Goal: Task Accomplishment & Management: Complete application form

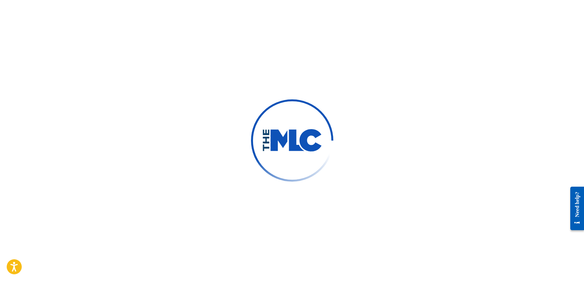
click at [178, 120] on div at bounding box center [292, 140] width 584 height 281
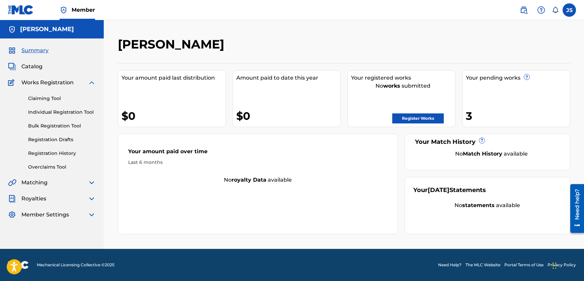
click at [50, 151] on link "Registration History" at bounding box center [62, 153] width 68 height 7
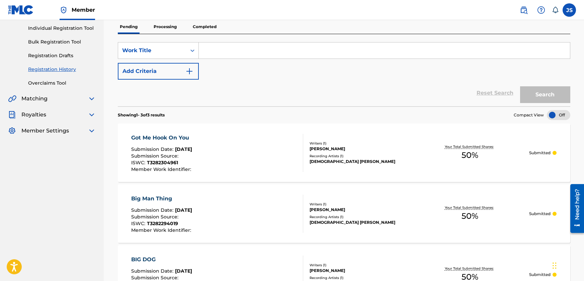
scroll to position [47, 0]
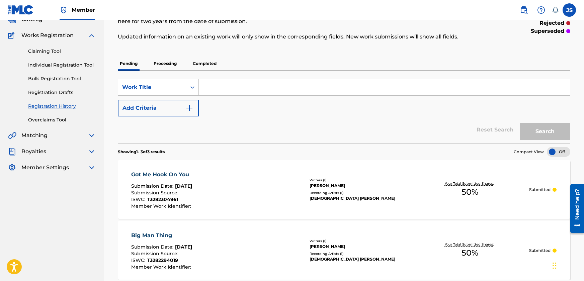
click at [48, 122] on link "Overclaims Tool" at bounding box center [62, 119] width 68 height 7
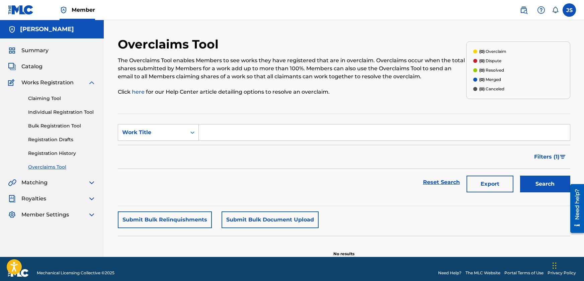
click at [49, 156] on link "Registration History" at bounding box center [62, 153] width 68 height 7
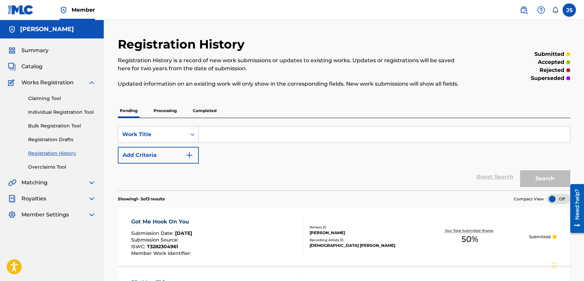
click at [169, 111] on p "Processing" at bounding box center [165, 111] width 27 height 14
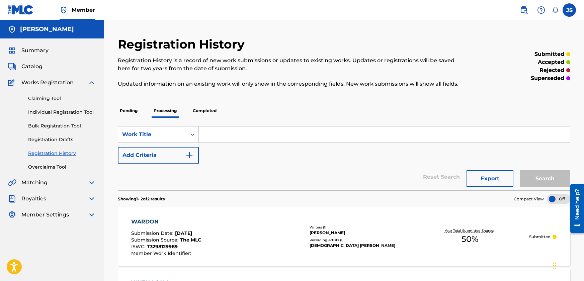
click at [203, 109] on p "Completed" at bounding box center [205, 111] width 28 height 14
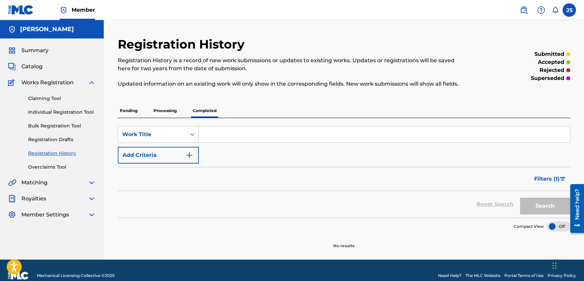
click at [168, 110] on p "Processing" at bounding box center [165, 111] width 27 height 14
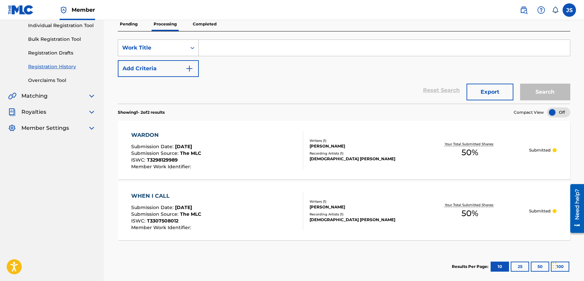
scroll to position [53, 0]
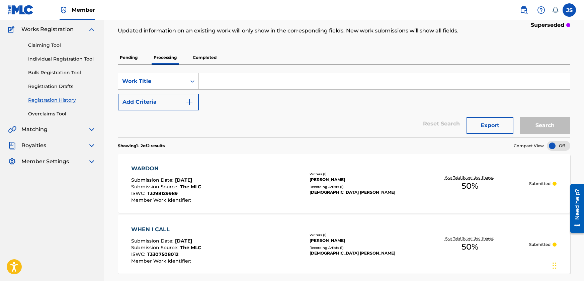
click at [129, 55] on p "Pending" at bounding box center [129, 58] width 22 height 14
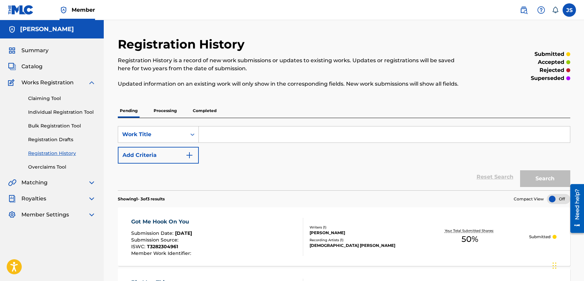
click at [53, 110] on link "Individual Registration Tool" at bounding box center [62, 112] width 68 height 7
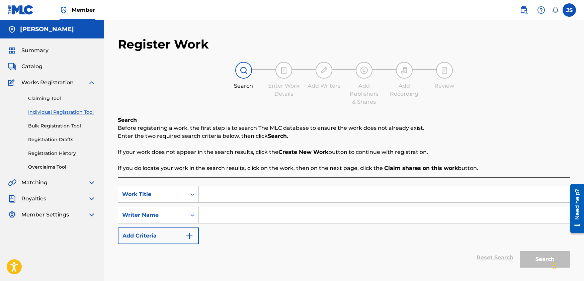
click at [242, 190] on input "Search Form" at bounding box center [384, 194] width 371 height 16
type input "LEAVE ME ALONE"
click at [261, 194] on input "LEAVE ME ALONE" at bounding box center [384, 194] width 371 height 16
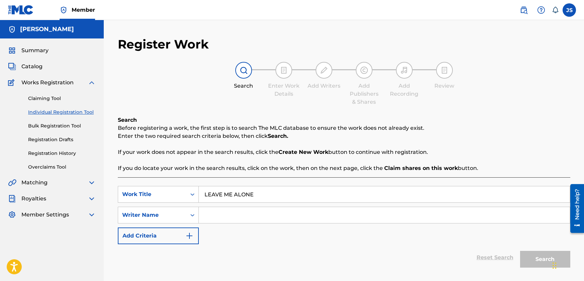
click at [256, 216] on input "Search Form" at bounding box center [384, 215] width 371 height 16
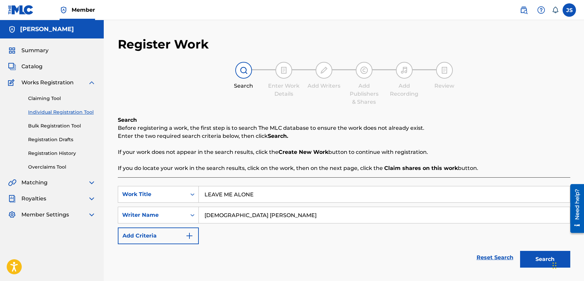
type input "[DEMOGRAPHIC_DATA] [PERSON_NAME]"
click at [542, 255] on button "Search" at bounding box center [545, 259] width 50 height 17
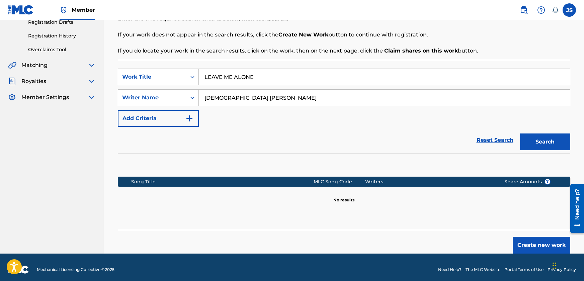
scroll to position [122, 0]
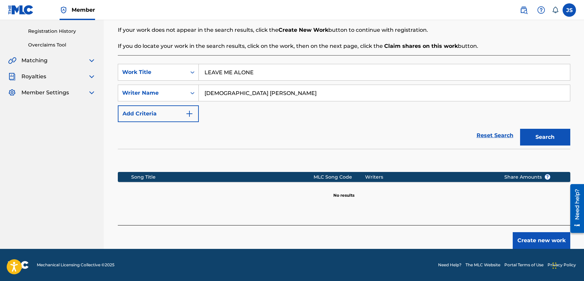
click at [533, 239] on button "Create new work" at bounding box center [542, 240] width 58 height 17
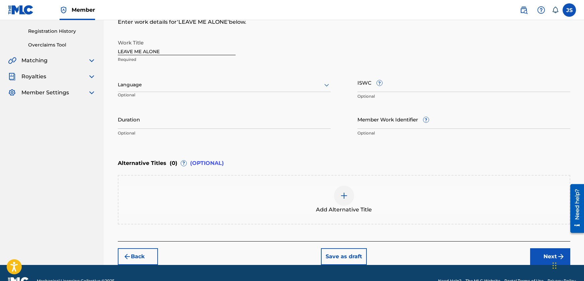
click at [154, 84] on div at bounding box center [224, 85] width 213 height 8
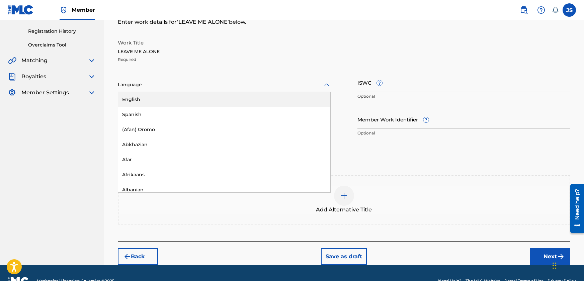
click at [147, 99] on div "English" at bounding box center [224, 99] width 212 height 15
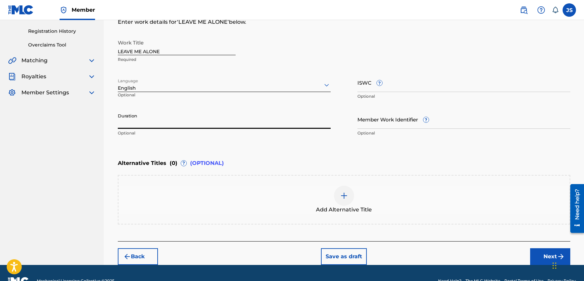
paste input "02:53"
type input "02:53"
click at [396, 83] on input "ISWC ?" at bounding box center [463, 82] width 213 height 19
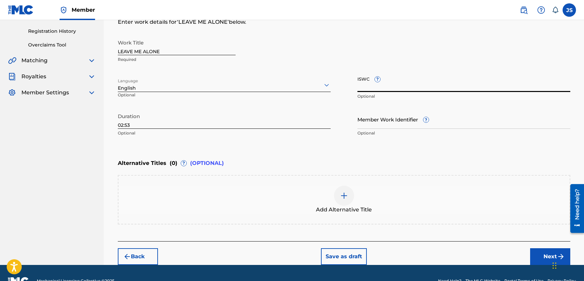
paste input "T3282293572"
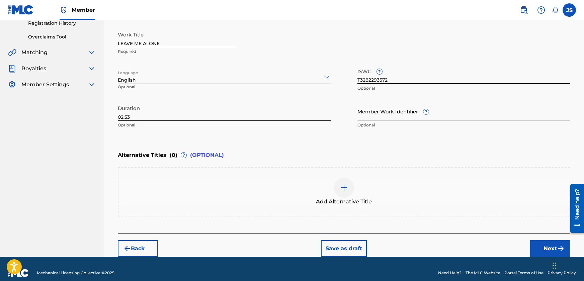
scroll to position [138, 0]
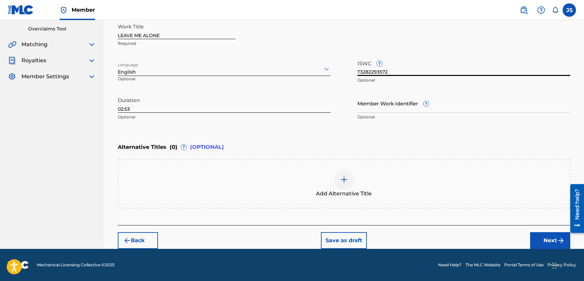
type input "T3282293572"
click at [549, 238] on button "Next" at bounding box center [550, 240] width 40 height 17
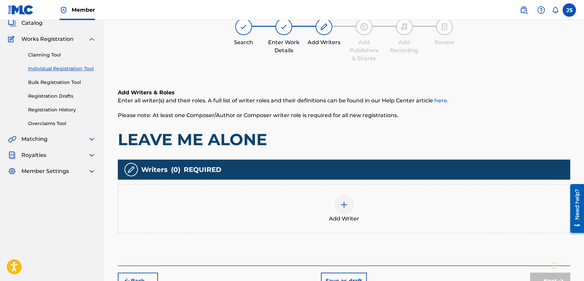
scroll to position [30, 0]
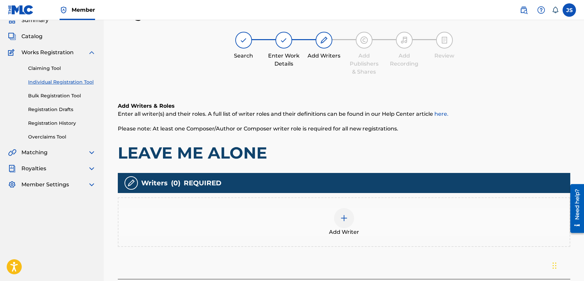
click at [342, 222] on img at bounding box center [344, 218] width 8 height 8
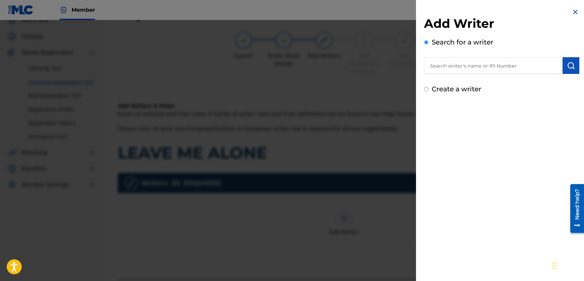
click at [495, 65] on input "text" at bounding box center [493, 65] width 139 height 17
click at [429, 88] on div "Create a writer" at bounding box center [501, 89] width 155 height 10
click at [427, 89] on input "Create a writer" at bounding box center [426, 89] width 4 height 4
radio input "false"
radio input "true"
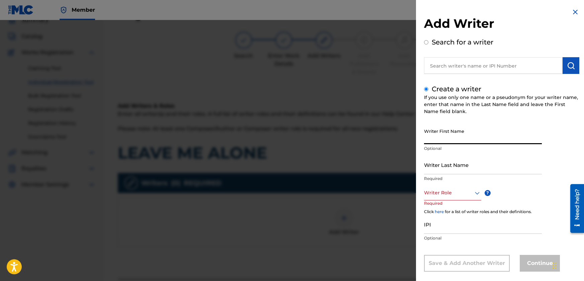
click at [466, 136] on input "Writer First Name" at bounding box center [483, 134] width 118 height 19
type input "[PERSON_NAME]"
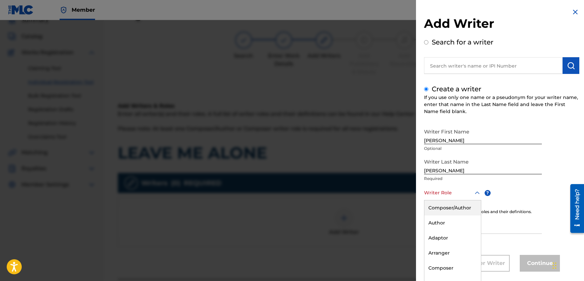
click at [463, 192] on div "8 results available. Use Up and Down to choose options, press Enter to select t…" at bounding box center [452, 192] width 57 height 15
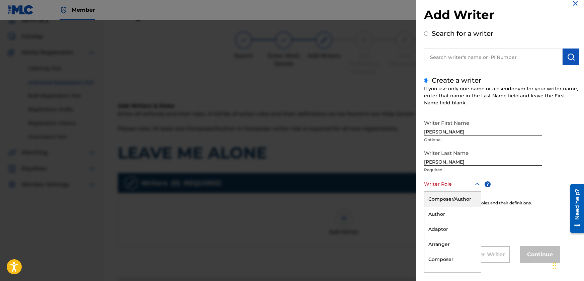
click at [457, 198] on div "Composer/Author" at bounding box center [452, 199] width 57 height 15
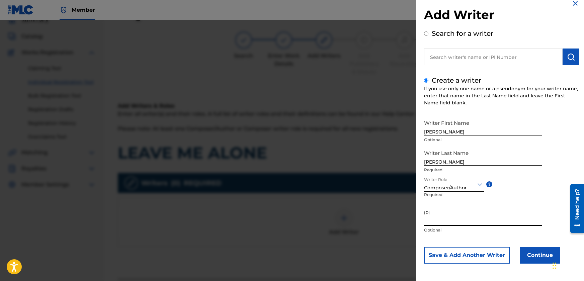
click at [445, 222] on input "IPI" at bounding box center [483, 216] width 118 height 19
paste input "1262888909"
type input "1262888909"
click at [538, 252] on button "Continue" at bounding box center [540, 255] width 40 height 17
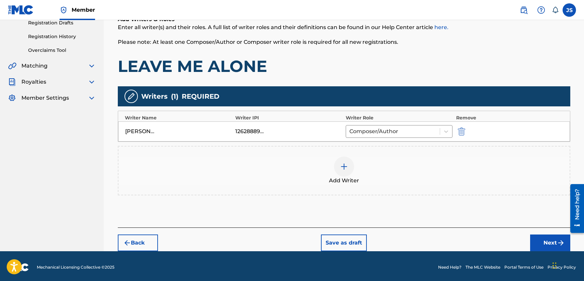
scroll to position [119, 0]
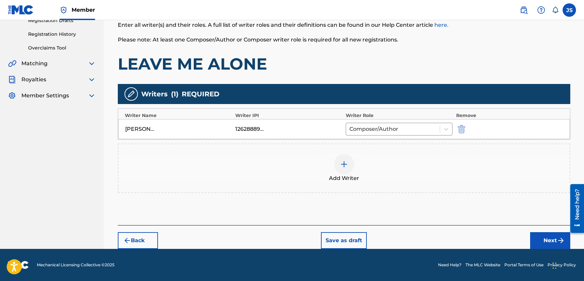
click at [555, 240] on button "Next" at bounding box center [550, 240] width 40 height 17
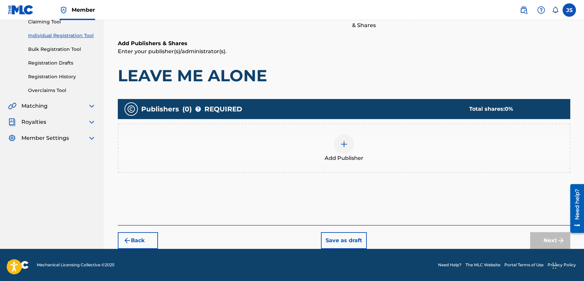
scroll to position [30, 0]
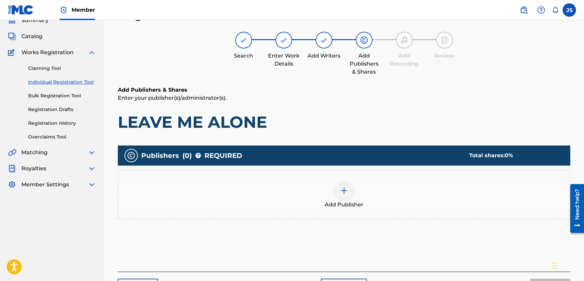
click at [344, 192] on img at bounding box center [344, 191] width 8 height 8
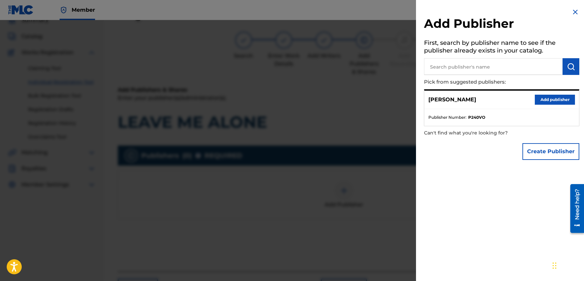
click at [533, 151] on button "Create Publisher" at bounding box center [551, 151] width 57 height 17
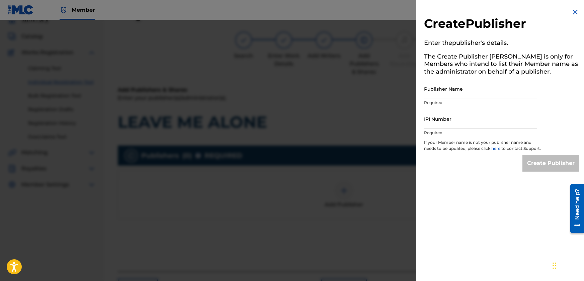
click at [443, 88] on input "Publisher Name" at bounding box center [480, 88] width 113 height 19
type input "JBSM"
click at [448, 124] on input "IPI Number" at bounding box center [480, 118] width 113 height 19
type input "1262888811"
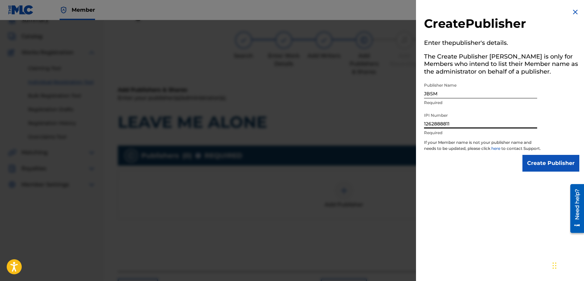
click at [538, 171] on input "Create Publisher" at bounding box center [551, 163] width 57 height 17
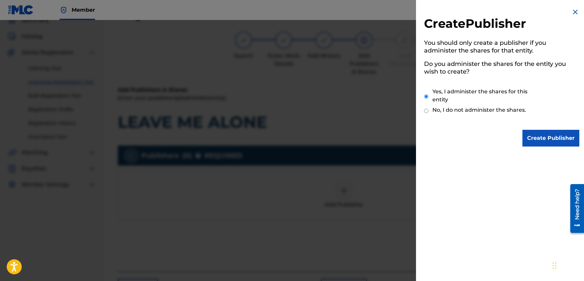
click at [537, 138] on input "Create Publisher" at bounding box center [551, 138] width 57 height 17
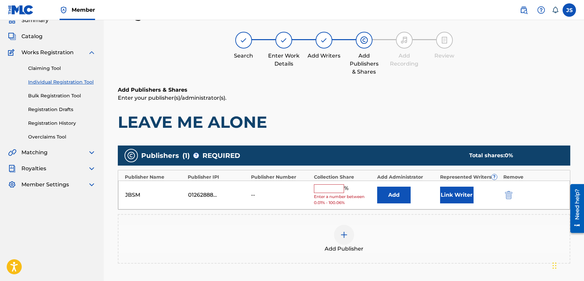
click at [320, 189] on input "text" at bounding box center [329, 188] width 30 height 9
type input "50"
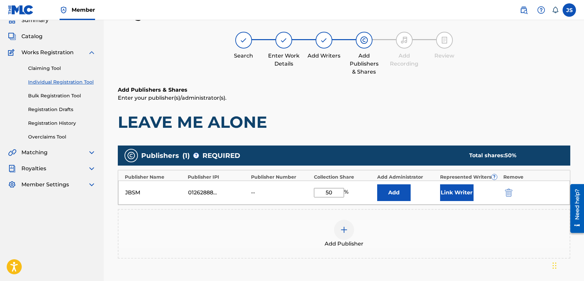
click at [454, 192] on button "Link Writer" at bounding box center [456, 192] width 33 height 17
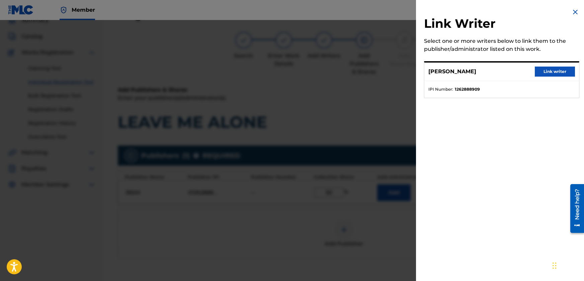
click at [540, 68] on button "Link writer" at bounding box center [555, 72] width 40 height 10
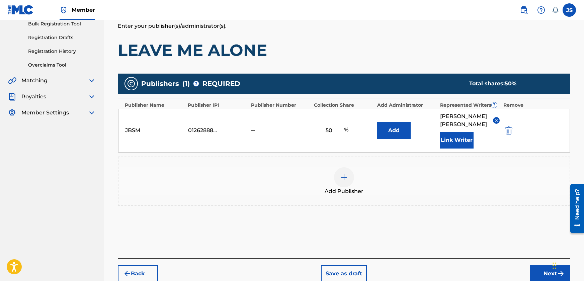
scroll to position [127, 0]
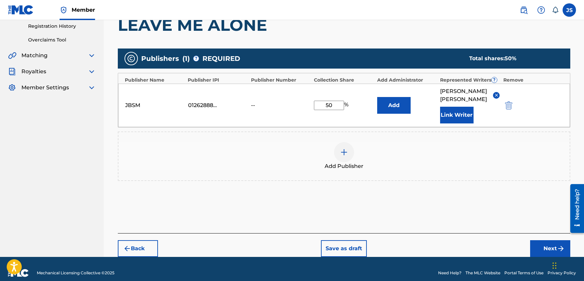
click at [542, 240] on button "Next" at bounding box center [550, 248] width 40 height 17
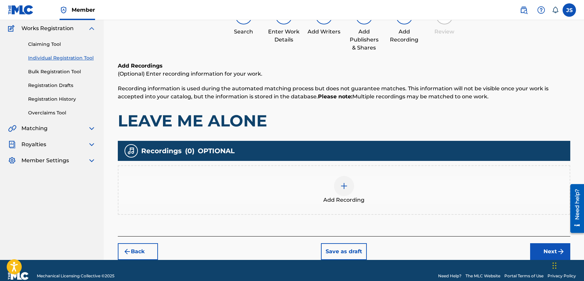
scroll to position [64, 0]
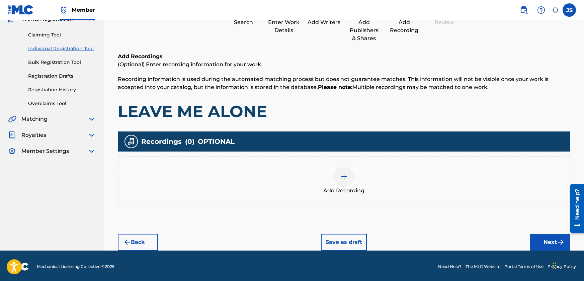
click at [347, 182] on div at bounding box center [344, 177] width 20 height 20
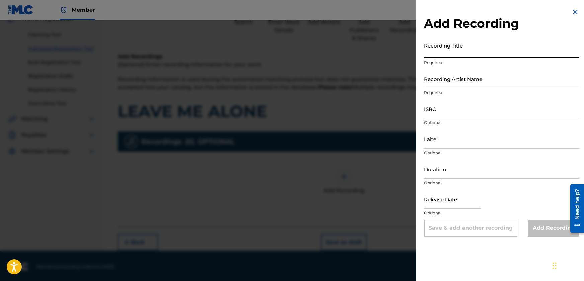
click at [470, 52] on input "Recording Title" at bounding box center [501, 48] width 155 height 19
paste input "LEAVE ME ALONE"
type input "LEAVE ME ALONE"
click at [486, 84] on input "Recording Artist Name" at bounding box center [501, 78] width 155 height 19
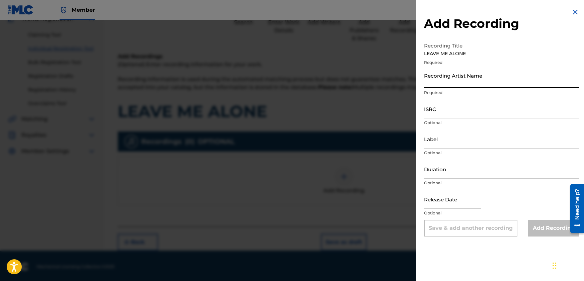
type input "[DEMOGRAPHIC_DATA] [PERSON_NAME]"
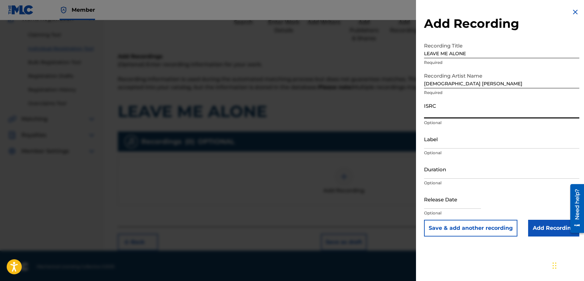
click at [454, 111] on input "ISRC" at bounding box center [501, 108] width 155 height 19
paste input "SE6QE2462591"
type input "SE6QE2462591"
click at [442, 143] on input "Label" at bounding box center [501, 139] width 155 height 19
type input "JBSM"
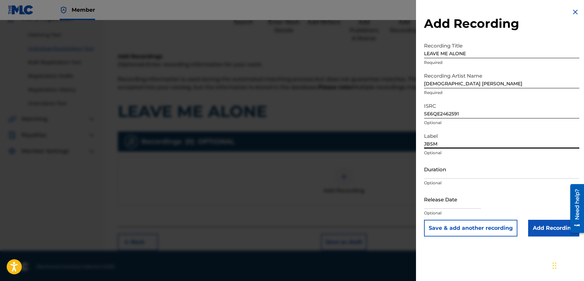
click at [461, 175] on input "Duration" at bounding box center [501, 169] width 155 height 19
click at [458, 171] on input "Duration" at bounding box center [501, 169] width 155 height 19
type input "02:53"
click at [467, 205] on input "text" at bounding box center [452, 199] width 57 height 19
select select "7"
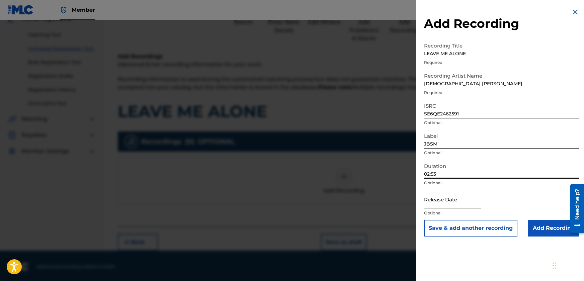
select select "2025"
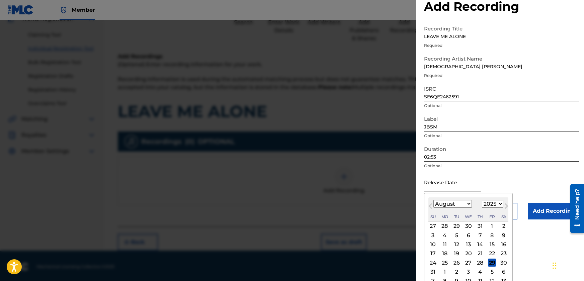
scroll to position [26, 0]
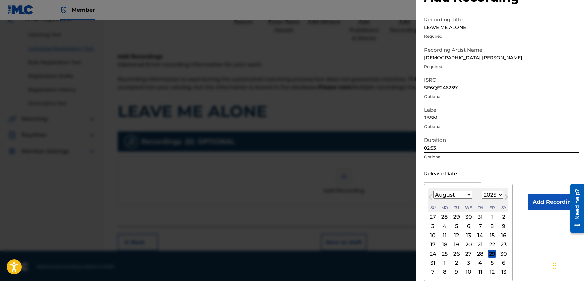
click at [481, 171] on input "text" at bounding box center [452, 173] width 57 height 19
click at [479, 179] on input "text" at bounding box center [452, 173] width 57 height 19
click at [526, 182] on form "Recording Title LEAVE ME ALONE Required Recording Artist Name [DEMOGRAPHIC_DATA…" at bounding box center [501, 111] width 155 height 197
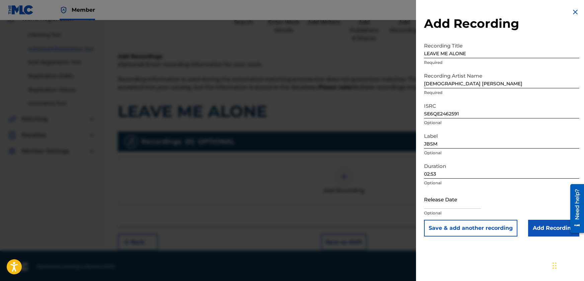
select select "7"
select select "2025"
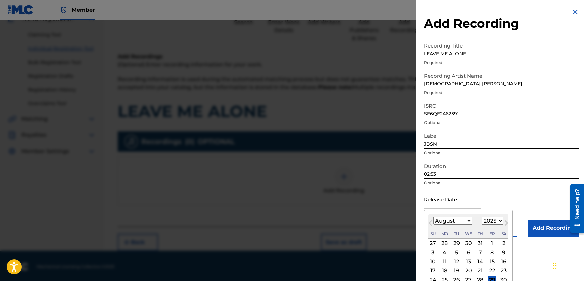
click at [464, 205] on input "text" at bounding box center [452, 199] width 57 height 19
click at [436, 222] on select "January February March April May June July August September October November De…" at bounding box center [452, 221] width 38 height 8
select select "8"
click at [433, 217] on select "January February March April May June July August September October November De…" at bounding box center [452, 221] width 38 height 8
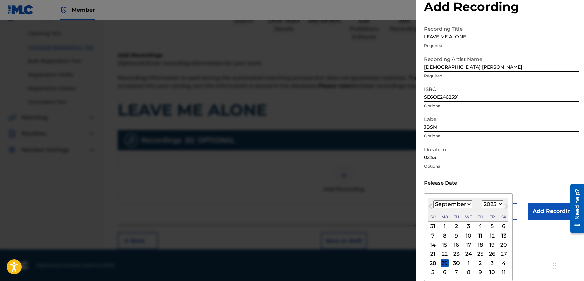
scroll to position [65, 0]
click at [433, 254] on div "21" at bounding box center [433, 254] width 8 height 8
type input "[DATE]"
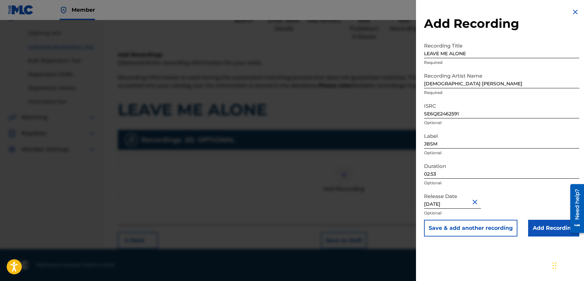
click at [466, 206] on input "[DATE]" at bounding box center [452, 199] width 57 height 19
select select "8"
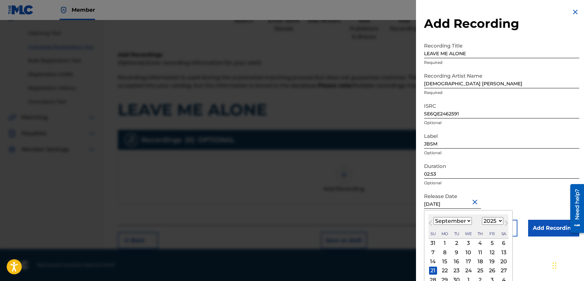
click at [499, 220] on select "1899 1900 1901 1902 1903 1904 1905 1906 1907 1908 1909 1910 1911 1912 1913 1914…" at bounding box center [492, 221] width 21 height 8
select select "2024"
click at [482, 217] on select "1899 1900 1901 1902 1903 1904 1905 1906 1907 1908 1909 1910 1911 1912 1913 1914…" at bounding box center [492, 221] width 21 height 8
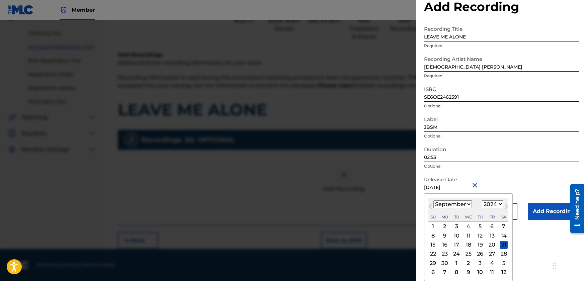
click at [503, 245] on div "21" at bounding box center [504, 245] width 8 height 8
type input "[DATE]"
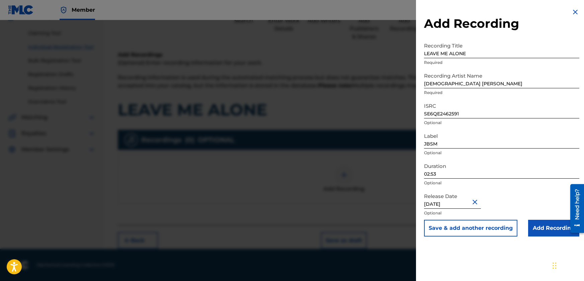
scroll to position [0, 0]
click at [550, 229] on input "Add Recording" at bounding box center [553, 228] width 51 height 17
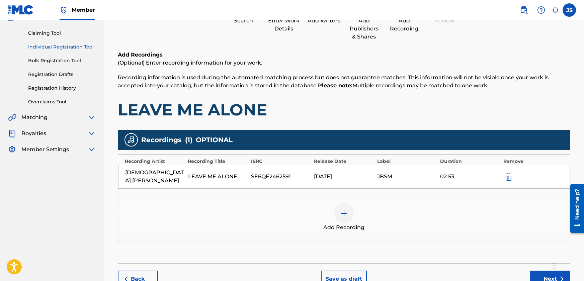
scroll to position [96, 0]
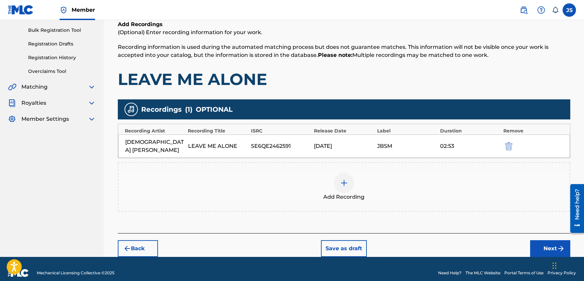
click at [543, 240] on button "Next" at bounding box center [550, 248] width 40 height 17
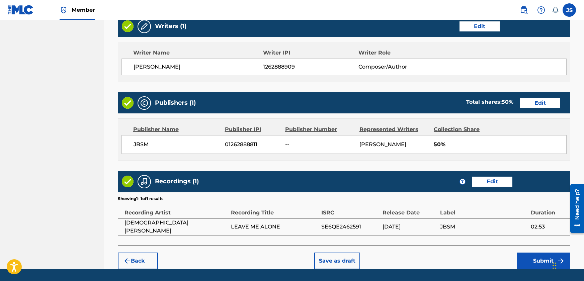
scroll to position [285, 0]
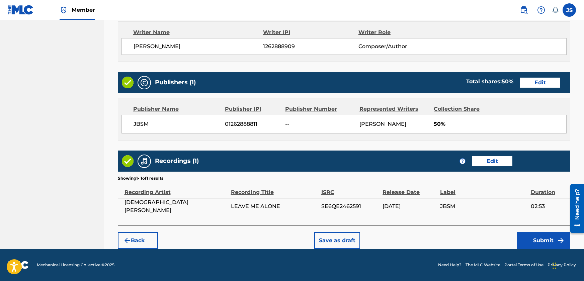
click at [540, 241] on button "Submit" at bounding box center [544, 240] width 54 height 17
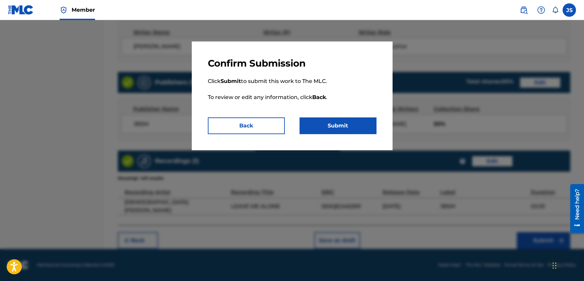
click at [346, 123] on button "Submit" at bounding box center [338, 125] width 77 height 17
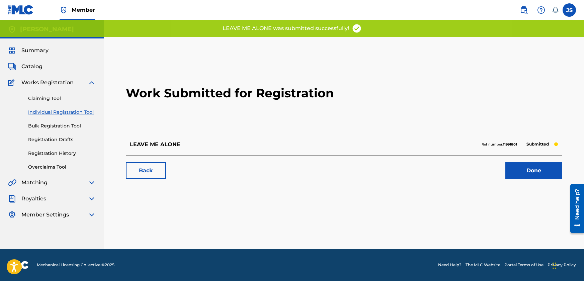
click at [531, 169] on link "Done" at bounding box center [533, 170] width 57 height 17
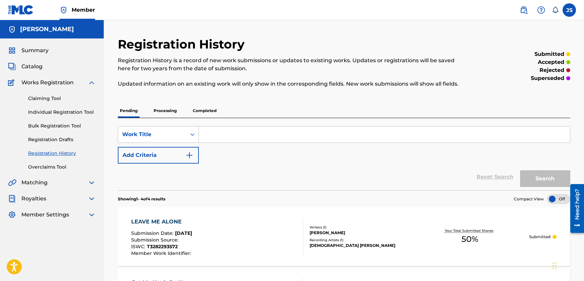
click at [58, 111] on link "Individual Registration Tool" at bounding box center [62, 112] width 68 height 7
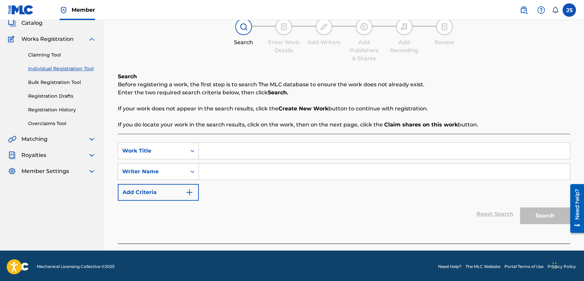
scroll to position [45, 0]
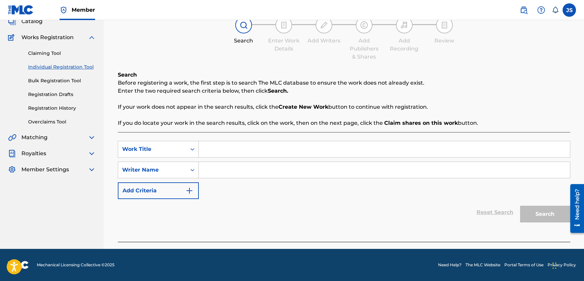
click at [283, 148] on input "Search Form" at bounding box center [384, 149] width 371 height 16
paste input "SAY MY NAME"
type input "SAY MY NAME"
click at [282, 170] on input "Search Form" at bounding box center [384, 170] width 371 height 16
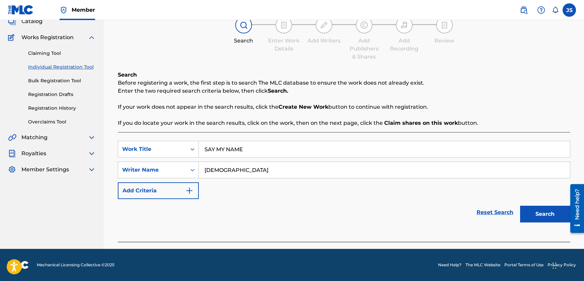
click at [548, 221] on button "Search" at bounding box center [545, 214] width 50 height 17
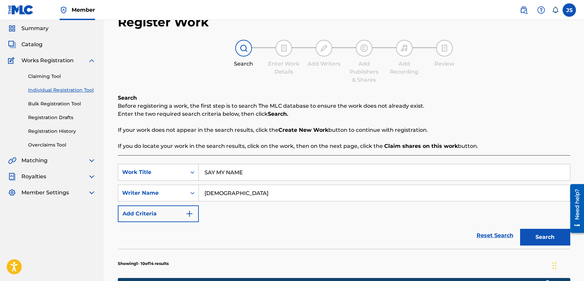
scroll to position [12, 0]
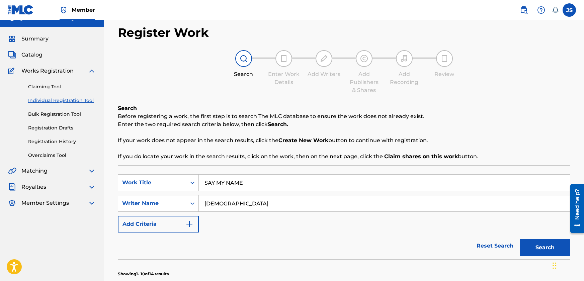
click at [243, 201] on input "[DEMOGRAPHIC_DATA]" at bounding box center [384, 203] width 371 height 16
click at [549, 245] on button "Search" at bounding box center [545, 247] width 50 height 17
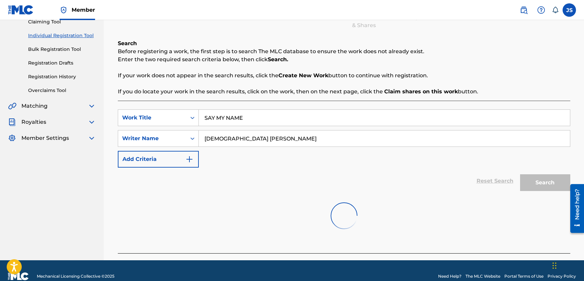
scroll to position [88, 0]
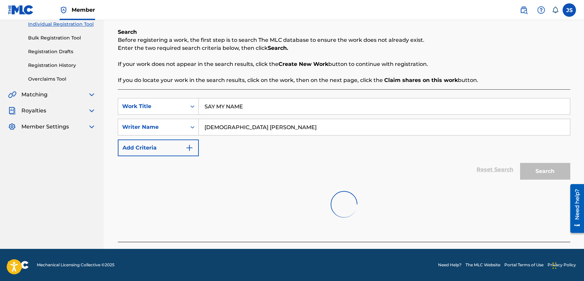
click at [241, 130] on input "[DEMOGRAPHIC_DATA] [PERSON_NAME]" at bounding box center [384, 127] width 371 height 16
click at [426, 128] on input "[DEMOGRAPHIC_DATA] [PERSON_NAME]" at bounding box center [384, 127] width 371 height 16
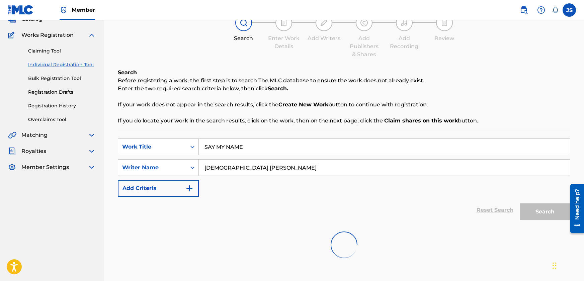
scroll to position [0, 0]
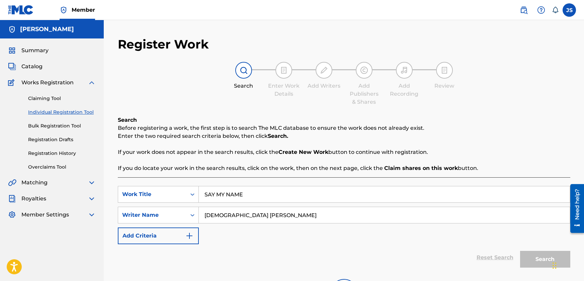
type input "[DEMOGRAPHIC_DATA] [PERSON_NAME]"
click at [69, 113] on link "Individual Registration Tool" at bounding box center [62, 112] width 68 height 7
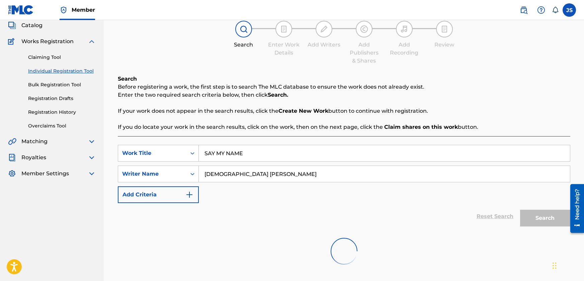
scroll to position [21, 0]
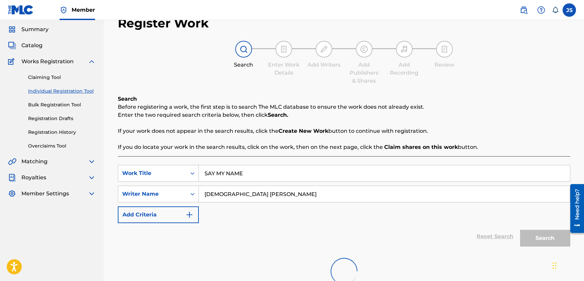
click at [57, 117] on link "Registration Drafts" at bounding box center [62, 118] width 68 height 7
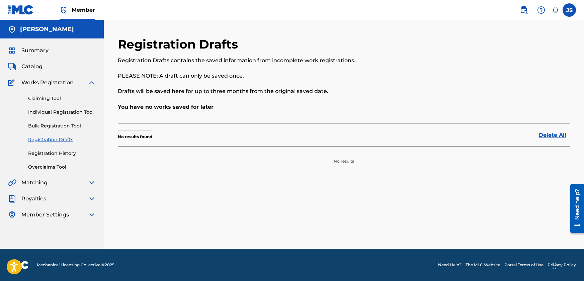
click at [47, 111] on link "Individual Registration Tool" at bounding box center [62, 112] width 68 height 7
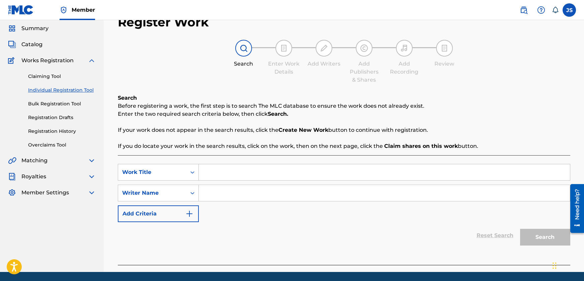
scroll to position [45, 0]
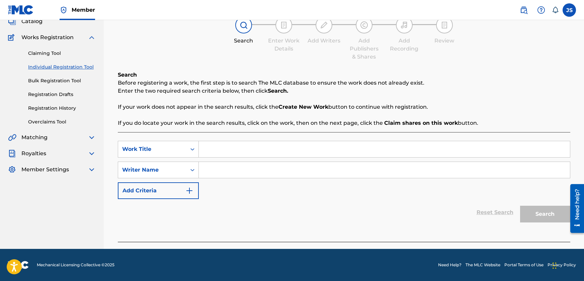
click at [213, 146] on input "Search Form" at bounding box center [384, 149] width 371 height 16
paste input "SAY MY NAME"
type input "SAY MY NAME"
click at [234, 167] on input "Search Form" at bounding box center [384, 170] width 371 height 16
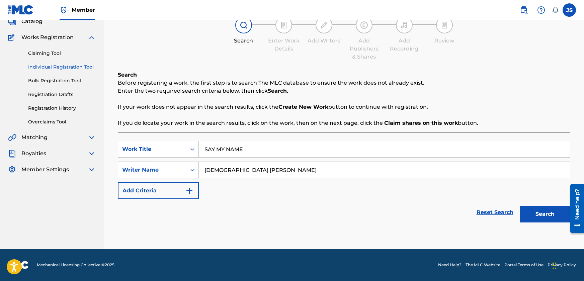
type input "[DEMOGRAPHIC_DATA] [PERSON_NAME]"
click at [551, 216] on button "Search" at bounding box center [545, 214] width 50 height 17
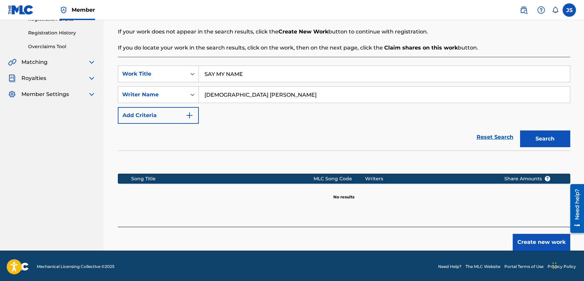
scroll to position [122, 0]
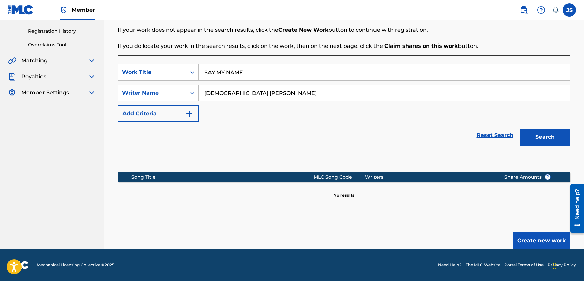
click at [532, 238] on button "Create new work" at bounding box center [542, 240] width 58 height 17
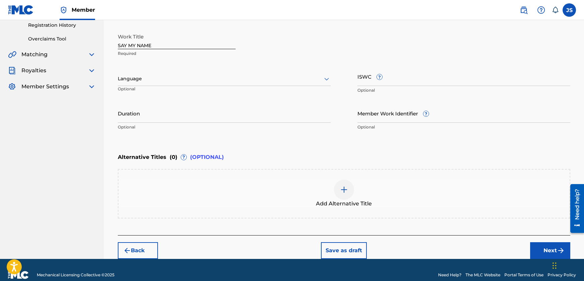
scroll to position [134, 0]
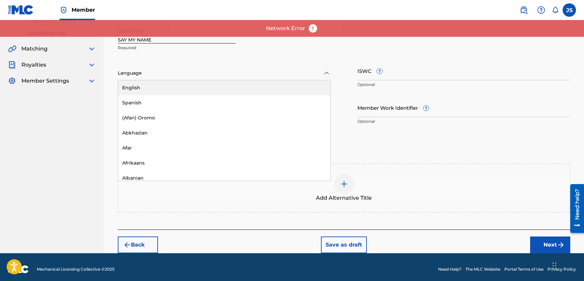
click at [282, 72] on div at bounding box center [224, 73] width 213 height 8
click at [220, 87] on div "English" at bounding box center [224, 87] width 212 height 15
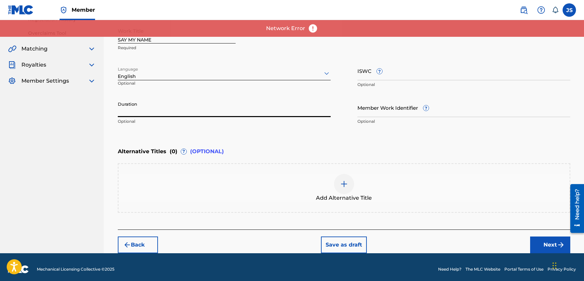
click at [202, 113] on input "Duration" at bounding box center [224, 107] width 213 height 19
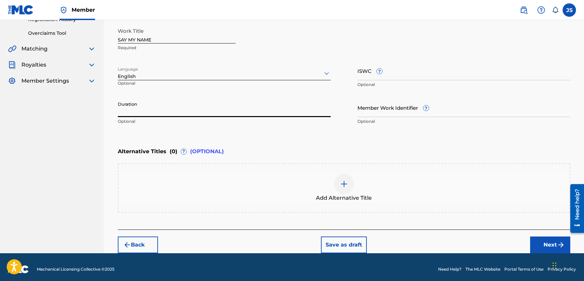
paste input "02:42"
type input "02:42"
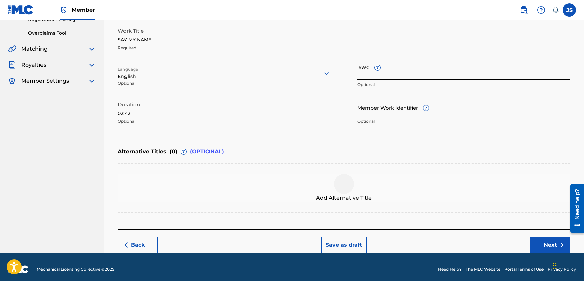
paste input "T3282293254"
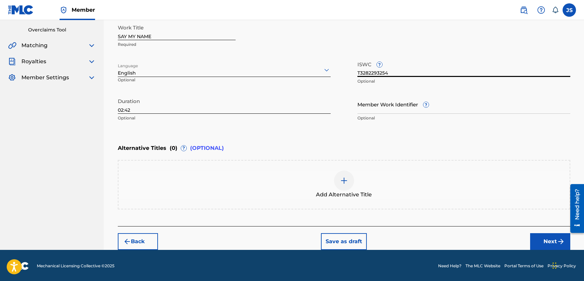
scroll to position [138, 0]
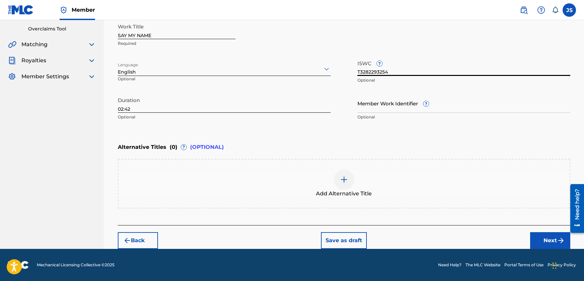
type input "T3282293254"
click at [551, 242] on button "Next" at bounding box center [550, 240] width 40 height 17
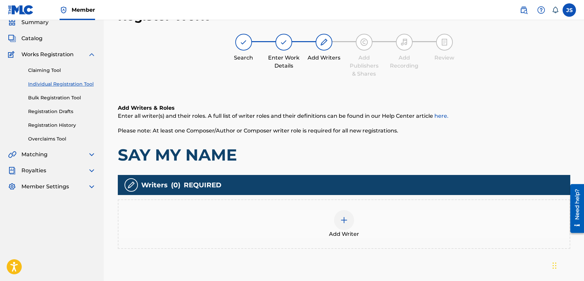
scroll to position [30, 0]
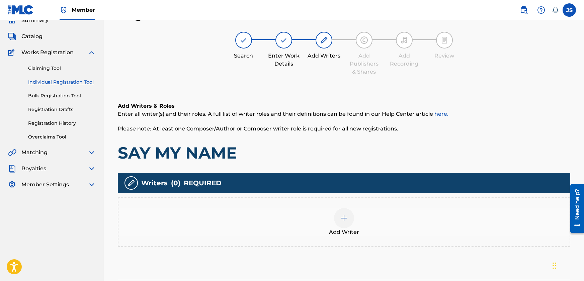
click at [346, 217] on img at bounding box center [344, 218] width 8 height 8
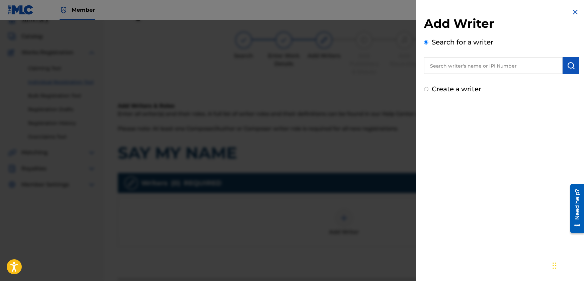
click at [445, 87] on label "Create a writer" at bounding box center [457, 89] width 50 height 8
radio input "true"
click at [428, 87] on input "Create a writer" at bounding box center [426, 89] width 4 height 4
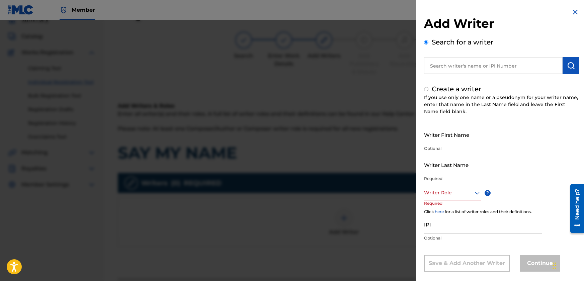
radio input "false"
radio input "true"
click at [456, 66] on input "text" at bounding box center [493, 65] width 139 height 17
radio input "true"
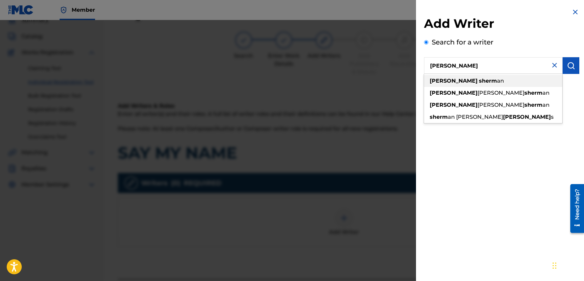
click at [454, 84] on div "[PERSON_NAME] an" at bounding box center [493, 81] width 138 height 12
type input "[PERSON_NAME]"
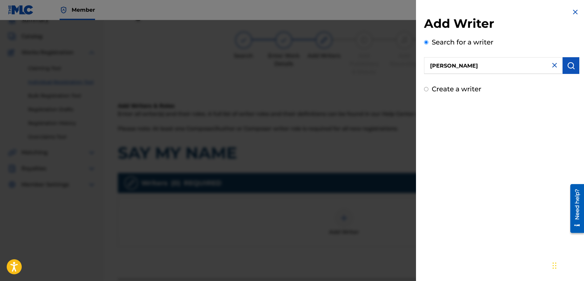
click at [570, 69] on img "submit" at bounding box center [571, 66] width 8 height 8
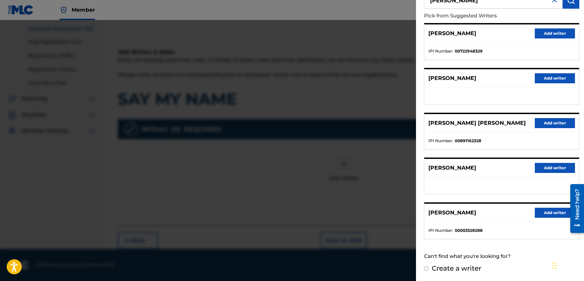
scroll to position [66, 0]
click at [429, 267] on div "Create a writer" at bounding box center [501, 268] width 155 height 10
click at [451, 268] on label "Create a writer" at bounding box center [457, 268] width 50 height 8
radio input "true"
click at [428, 268] on input "Create a writer" at bounding box center [426, 268] width 4 height 4
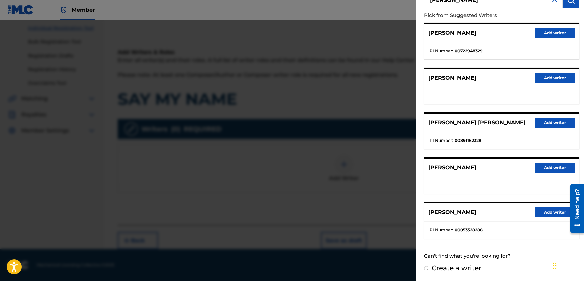
radio input "false"
radio input "true"
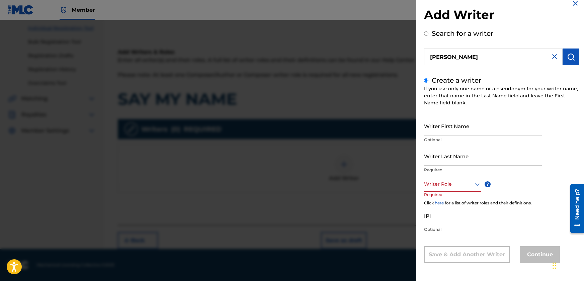
scroll to position [0, 0]
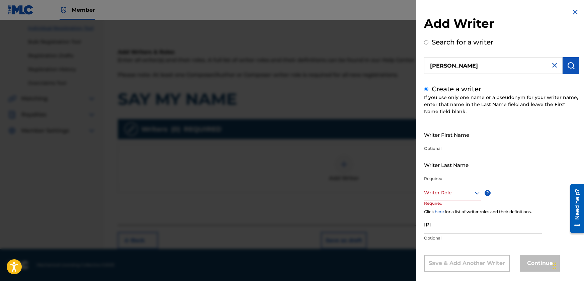
click at [479, 138] on input "Writer First Name" at bounding box center [483, 134] width 118 height 19
type input "[PERSON_NAME]"
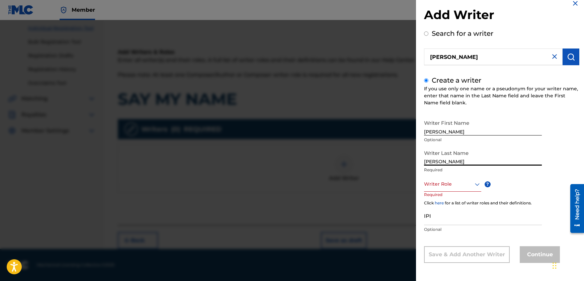
click at [436, 192] on div "Writer Role" at bounding box center [452, 184] width 57 height 15
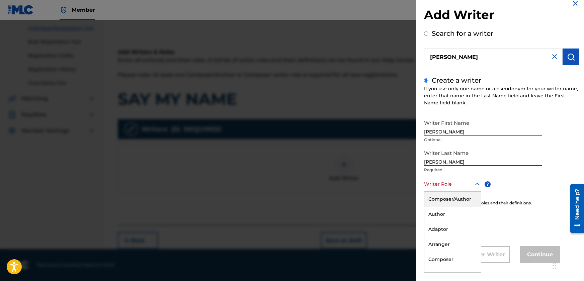
click at [438, 197] on div "Composer/Author" at bounding box center [452, 199] width 57 height 15
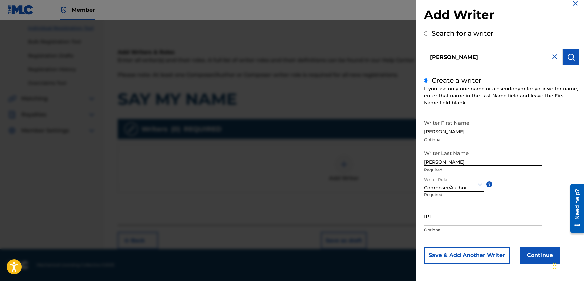
click at [442, 221] on input "IPI" at bounding box center [483, 216] width 118 height 19
paste input "1262888909"
type input "1262888909"
click at [531, 251] on button "Continue" at bounding box center [540, 255] width 40 height 17
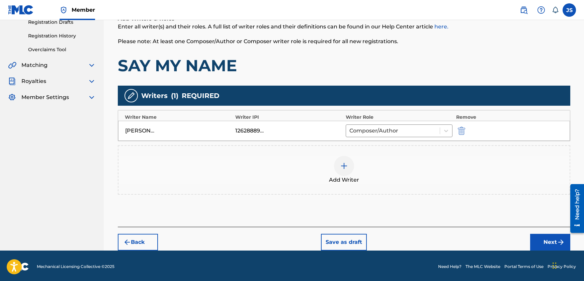
scroll to position [119, 0]
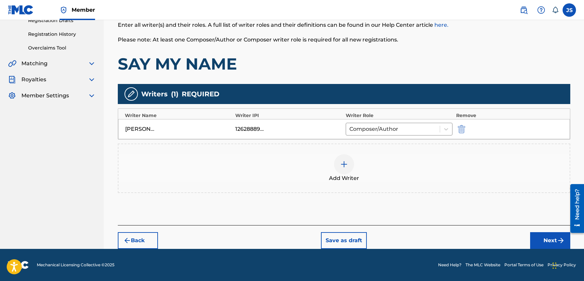
click at [544, 237] on button "Next" at bounding box center [550, 240] width 40 height 17
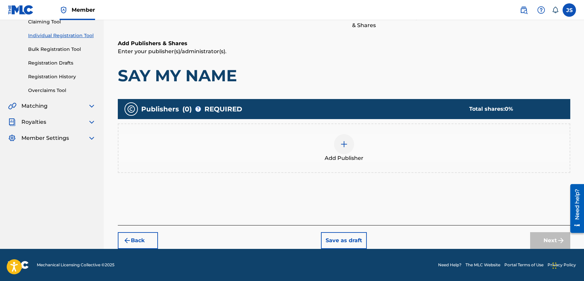
scroll to position [30, 0]
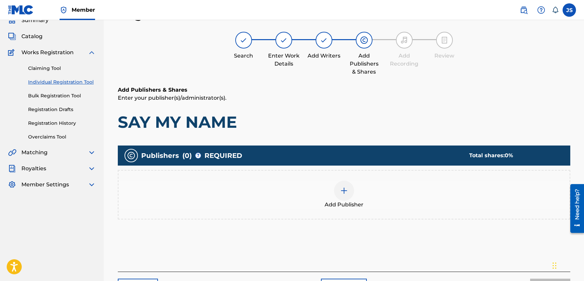
click at [348, 190] on img at bounding box center [344, 191] width 8 height 8
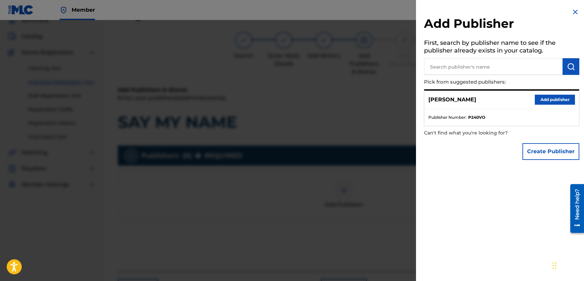
click at [546, 150] on button "Create Publisher" at bounding box center [551, 151] width 57 height 17
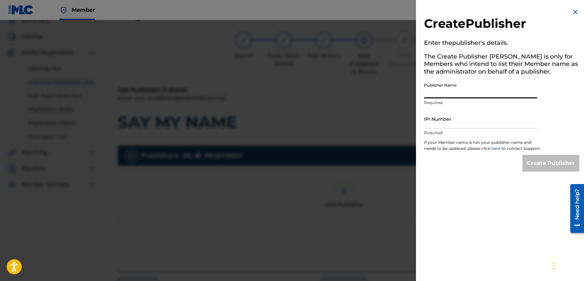
click at [456, 93] on input "Publisher Name" at bounding box center [480, 88] width 113 height 19
type input "JBSM"
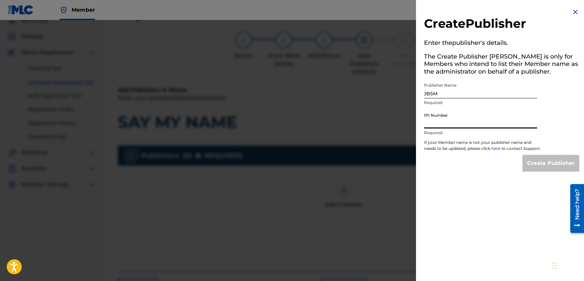
click at [460, 123] on input "IPI Number" at bounding box center [480, 118] width 113 height 19
type input "1262888811"
click at [555, 170] on input "Create Publisher" at bounding box center [551, 163] width 57 height 17
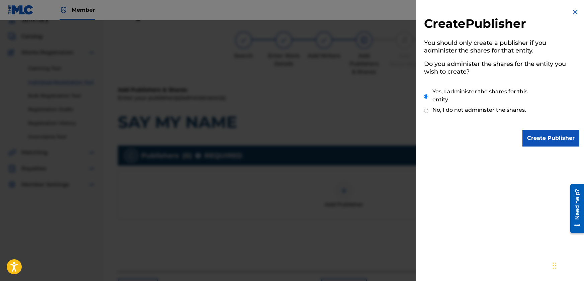
click at [565, 135] on input "Create Publisher" at bounding box center [551, 138] width 57 height 17
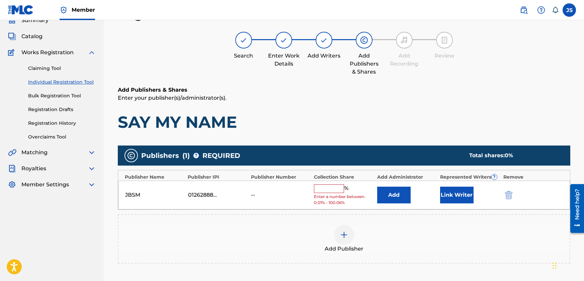
click at [331, 189] on input "text" at bounding box center [329, 188] width 30 height 9
type input "50"
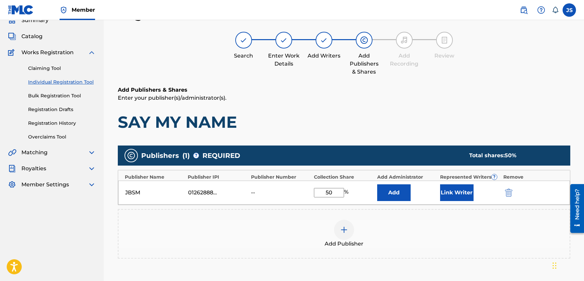
click at [455, 193] on button "Link Writer" at bounding box center [456, 192] width 33 height 17
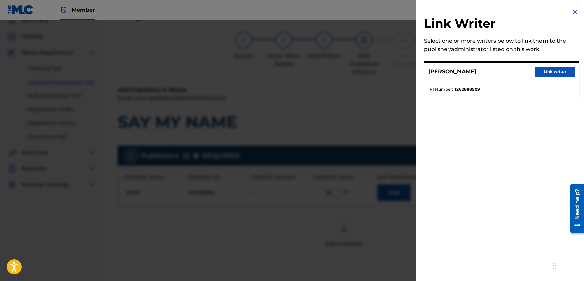
click at [560, 71] on button "Link writer" at bounding box center [555, 72] width 40 height 10
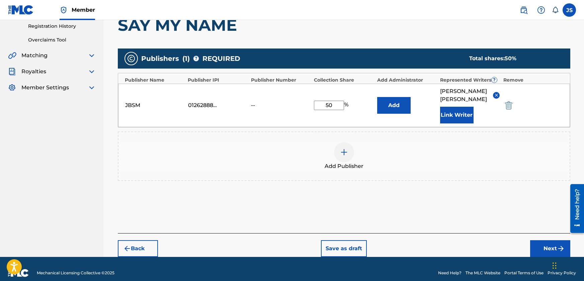
click at [554, 240] on button "Next" at bounding box center [550, 248] width 40 height 17
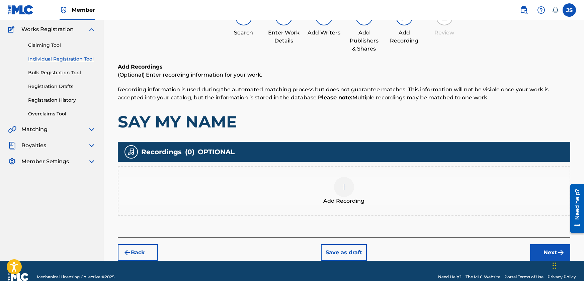
scroll to position [65, 0]
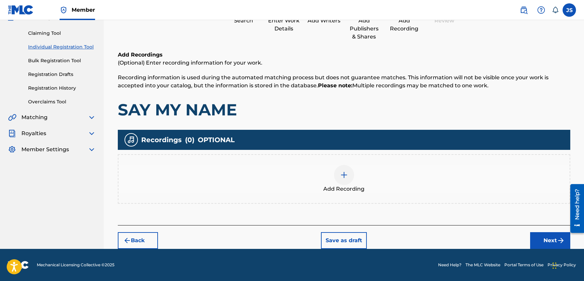
click at [348, 172] on div at bounding box center [344, 175] width 20 height 20
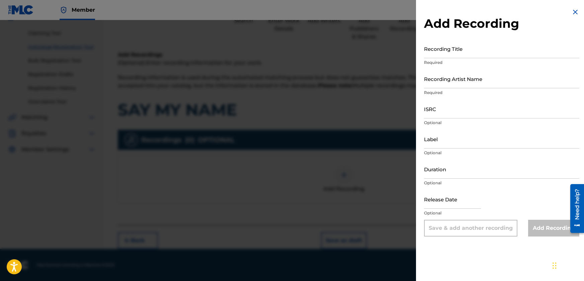
click at [463, 56] on input "Recording Title" at bounding box center [501, 48] width 155 height 19
paste input "SAY MY NAME"
type input "SAY MY NAME"
click at [489, 85] on input "Recording Artist Name" at bounding box center [501, 78] width 155 height 19
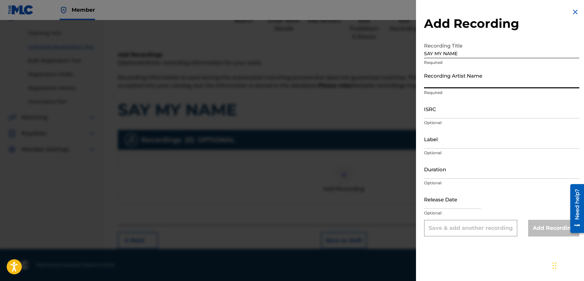
type input "[DEMOGRAPHIC_DATA] [PERSON_NAME]"
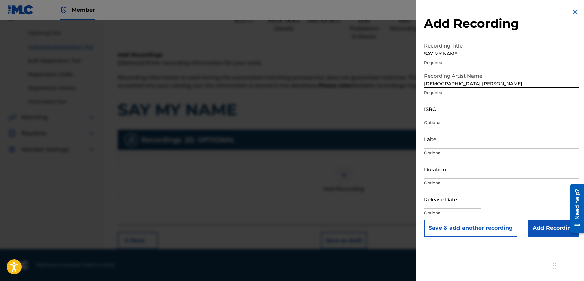
click at [456, 112] on input "ISRC" at bounding box center [501, 108] width 155 height 19
paste input "SE6QE2462588"
type input "SE6QE2462588"
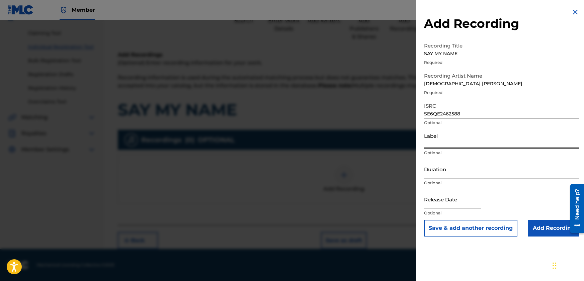
click at [447, 146] on input "Label" at bounding box center [501, 139] width 155 height 19
type input "JBSM"
click at [447, 173] on input "Duration" at bounding box center [501, 169] width 155 height 19
type input "02:42"
click at [462, 204] on input "text" at bounding box center [452, 199] width 57 height 19
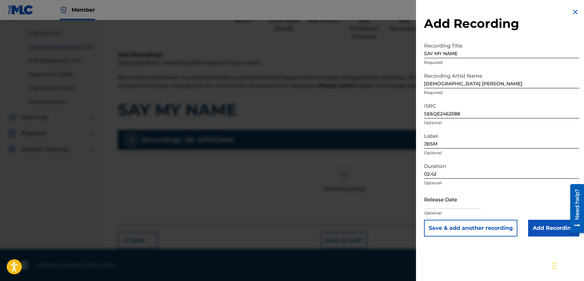
select select "7"
select select "2025"
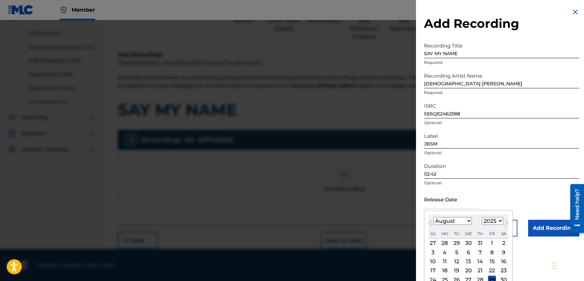
type input "[DATE]"
select select "8"
select select "2024"
click at [514, 193] on div "Release Date [DATE] [DATE] Previous Month Next Month [DATE] January February Ma…" at bounding box center [501, 205] width 155 height 30
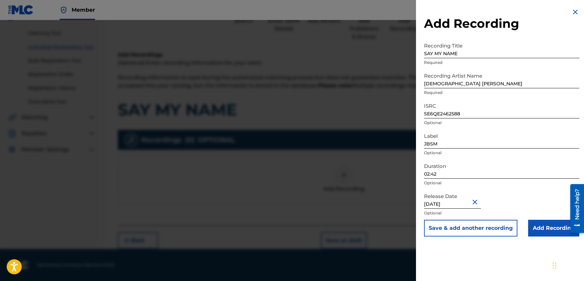
click at [540, 227] on input "Add Recording" at bounding box center [553, 228] width 51 height 17
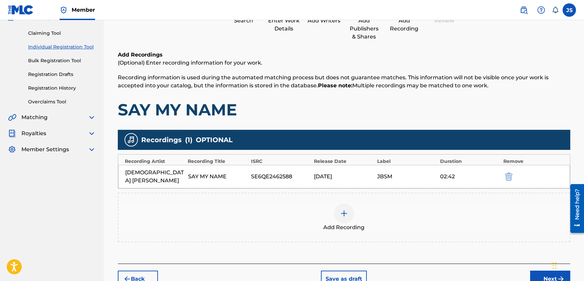
scroll to position [96, 0]
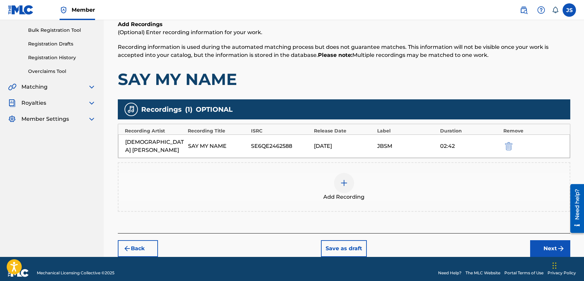
click at [547, 240] on button "Next" at bounding box center [550, 248] width 40 height 17
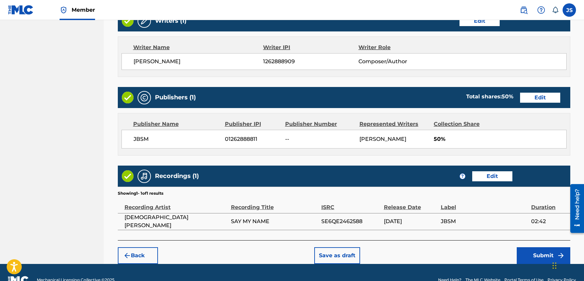
scroll to position [285, 0]
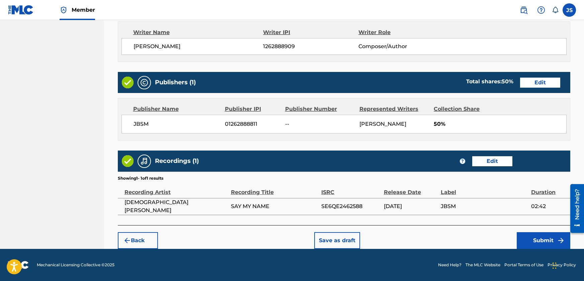
click at [537, 240] on button "Submit" at bounding box center [544, 240] width 54 height 17
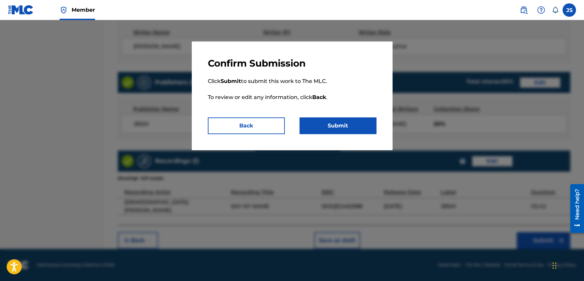
click at [327, 124] on button "Submit" at bounding box center [338, 125] width 77 height 17
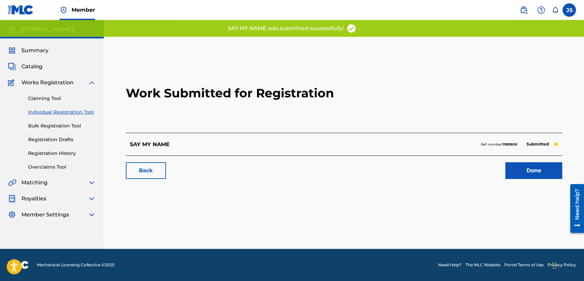
click at [536, 176] on link "Done" at bounding box center [533, 170] width 57 height 17
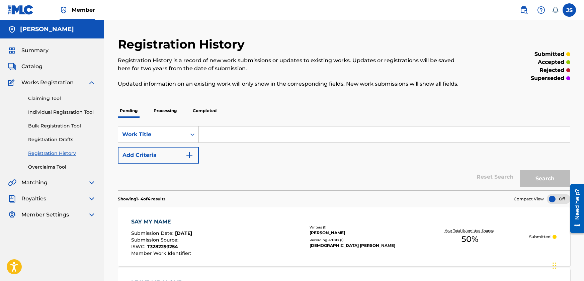
click at [169, 111] on p "Processing" at bounding box center [165, 111] width 27 height 14
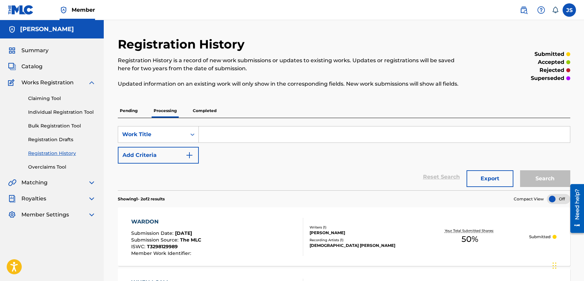
click at [130, 108] on p "Pending" at bounding box center [129, 111] width 22 height 14
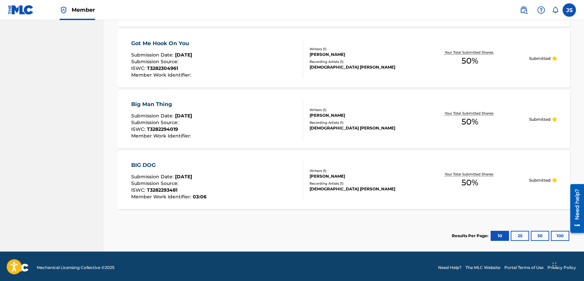
scroll to position [303, 0]
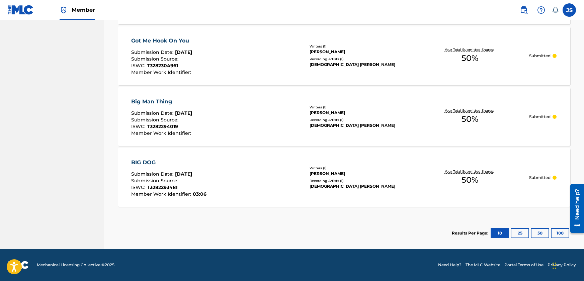
click at [191, 108] on div "Big Man Thing Submission Date : [DATE] Submission Source : ISWC : T3282294019 M…" at bounding box center [162, 117] width 62 height 38
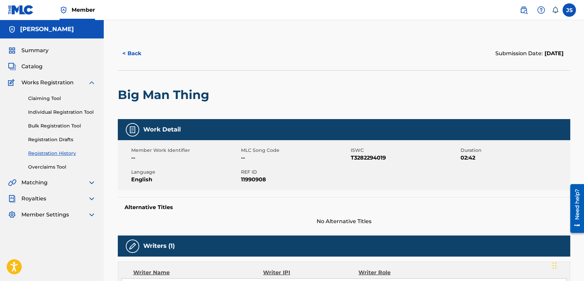
click at [126, 50] on button "< Back" at bounding box center [138, 53] width 40 height 17
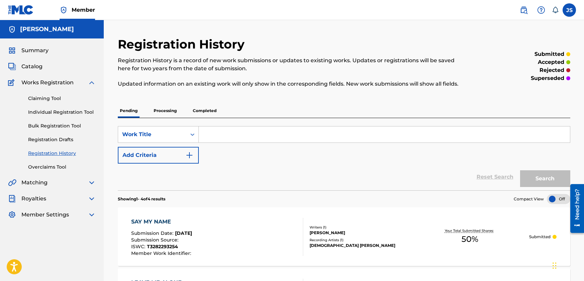
click at [206, 109] on p "Completed" at bounding box center [205, 111] width 28 height 14
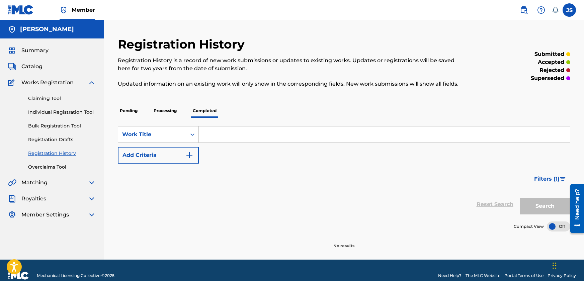
click at [134, 109] on p "Pending" at bounding box center [129, 111] width 22 height 14
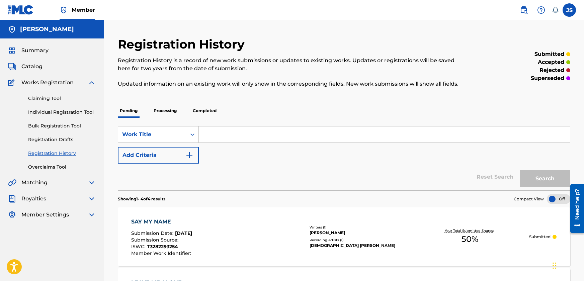
click at [50, 111] on link "Individual Registration Tool" at bounding box center [62, 112] width 68 height 7
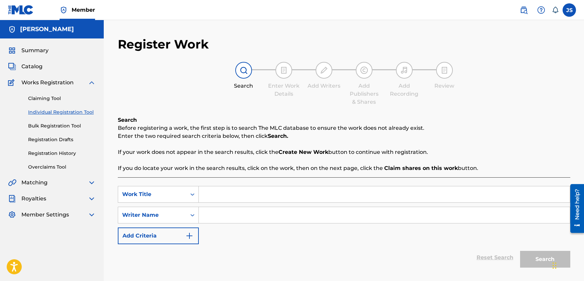
click at [217, 196] on input "Search Form" at bounding box center [384, 194] width 371 height 16
paste input "SHAWTY GET WET"
type input "SHAWTY GET WET"
click at [231, 220] on input "Search Form" at bounding box center [384, 215] width 371 height 16
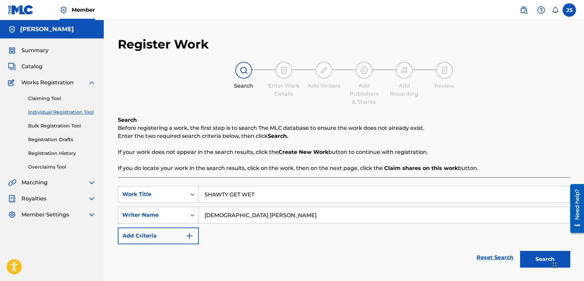
type input "[DEMOGRAPHIC_DATA] [PERSON_NAME]"
click at [532, 255] on button "Search" at bounding box center [545, 259] width 50 height 17
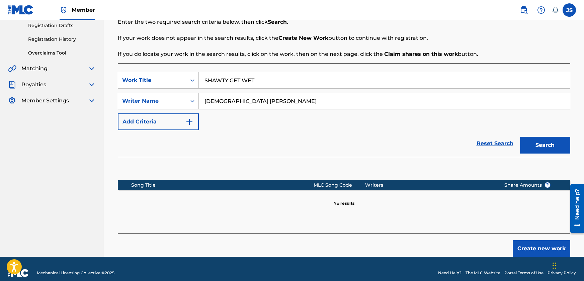
scroll to position [122, 0]
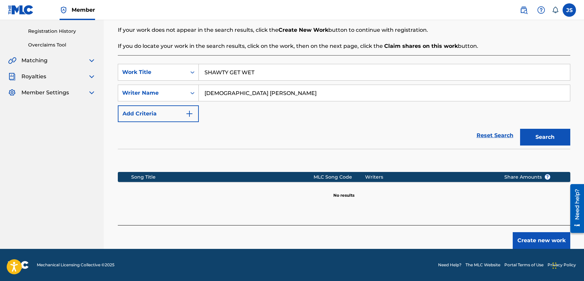
click at [529, 239] on button "Create new work" at bounding box center [542, 240] width 58 height 17
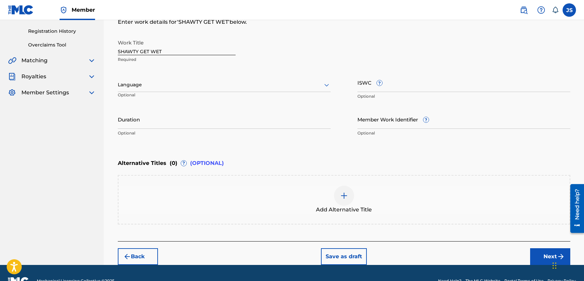
scroll to position [0, 0]
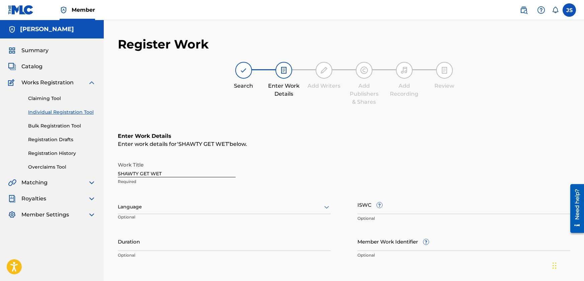
click at [224, 206] on div "Language" at bounding box center [224, 207] width 213 height 14
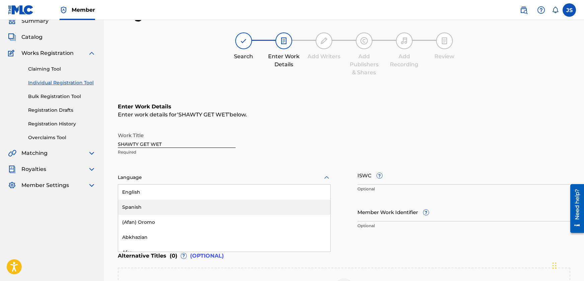
scroll to position [34, 0]
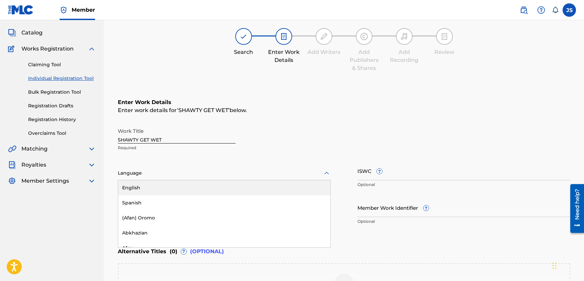
click at [189, 186] on div "English" at bounding box center [224, 187] width 212 height 15
click at [393, 172] on input "ISWC ?" at bounding box center [463, 170] width 213 height 19
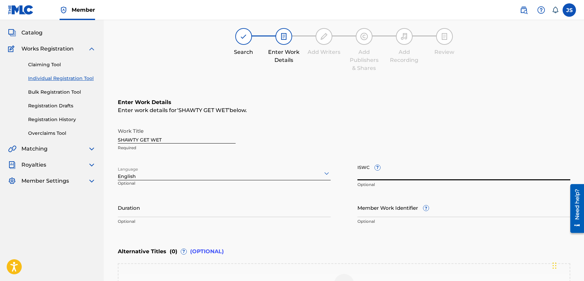
paste input "T3282293323"
type input "T3282293323"
click at [160, 214] on input "Duration" at bounding box center [224, 207] width 213 height 19
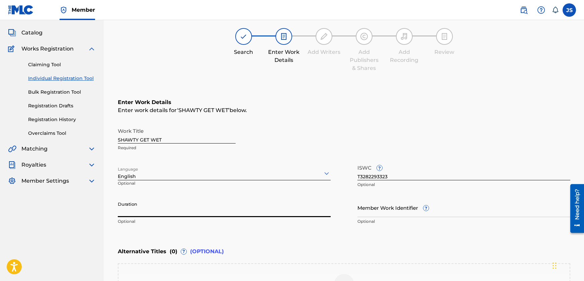
paste input "02:06"
type input "02:06"
click at [255, 235] on div "Enter Work Details Enter work details for ‘ SHAWTY GET WET ’ below. Work Title …" at bounding box center [344, 163] width 453 height 162
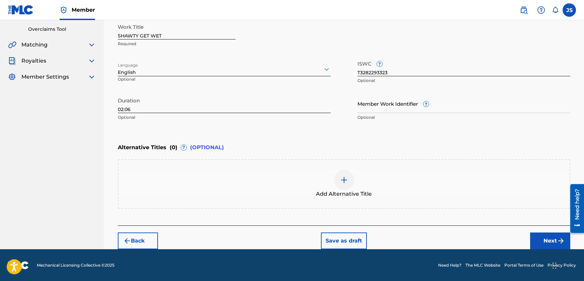
scroll to position [138, 0]
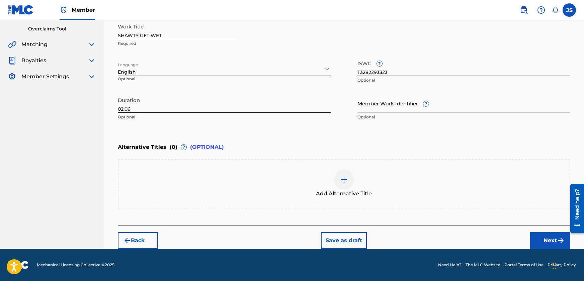
click at [544, 238] on button "Next" at bounding box center [550, 240] width 40 height 17
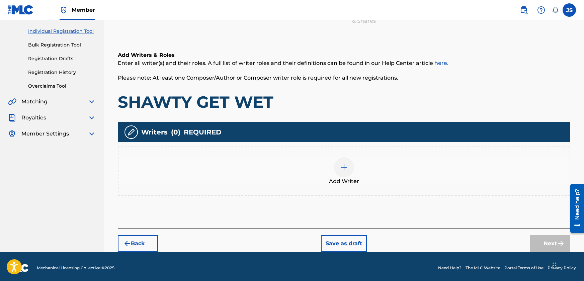
scroll to position [84, 0]
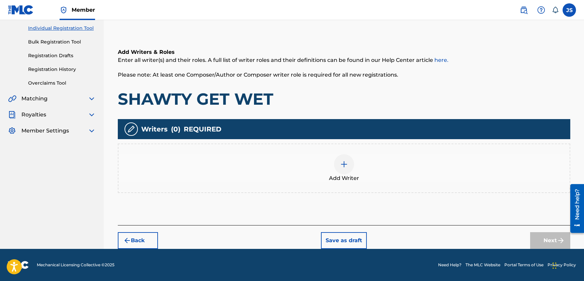
click at [349, 163] on div at bounding box center [344, 164] width 20 height 20
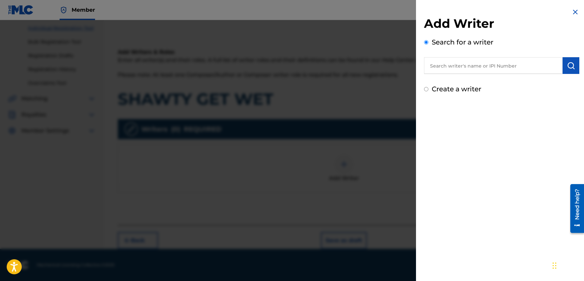
click at [427, 90] on input "Create a writer" at bounding box center [426, 89] width 4 height 4
radio input "false"
radio input "true"
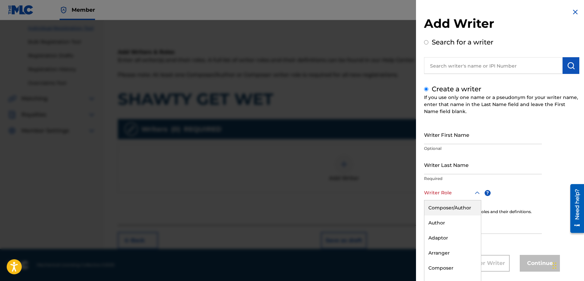
scroll to position [9, 0]
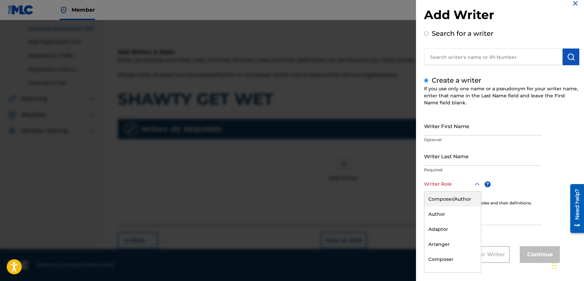
click at [475, 192] on div "8 results available. Use Up and Down to choose options, press Enter to select t…" at bounding box center [452, 184] width 57 height 15
click at [463, 200] on div "Composer/Author" at bounding box center [452, 199] width 57 height 15
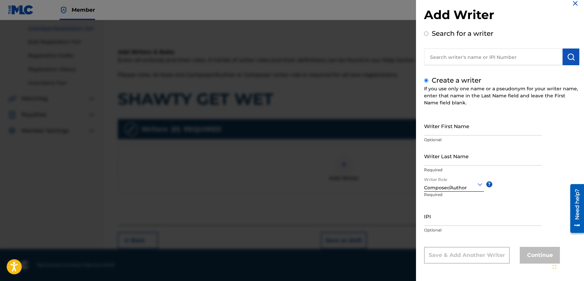
click at [461, 129] on input "Writer First Name" at bounding box center [483, 125] width 118 height 19
type input "[PERSON_NAME]"
click at [438, 160] on input "Writer Last Name" at bounding box center [483, 156] width 118 height 19
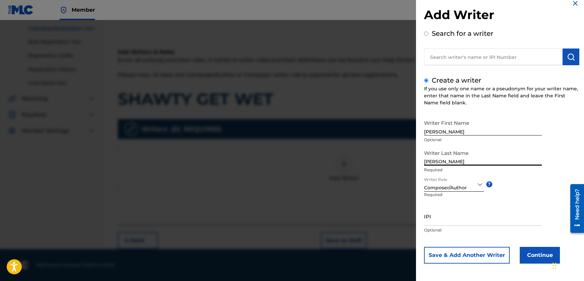
type input "[PERSON_NAME]"
click at [436, 222] on input "IPI" at bounding box center [483, 216] width 118 height 19
paste input "1262888909"
type input "1262888909"
click at [537, 254] on button "Continue" at bounding box center [540, 255] width 40 height 17
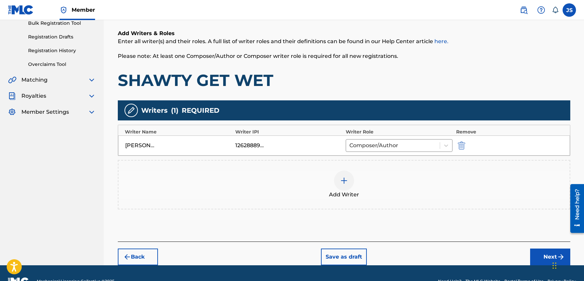
scroll to position [119, 0]
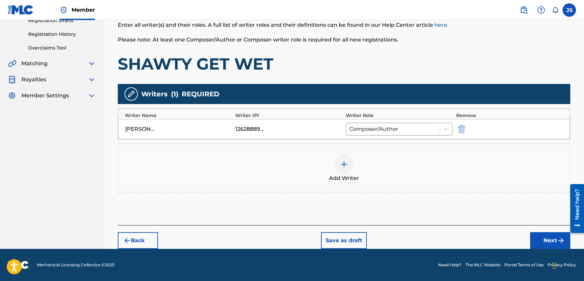
click at [545, 237] on button "Next" at bounding box center [550, 240] width 40 height 17
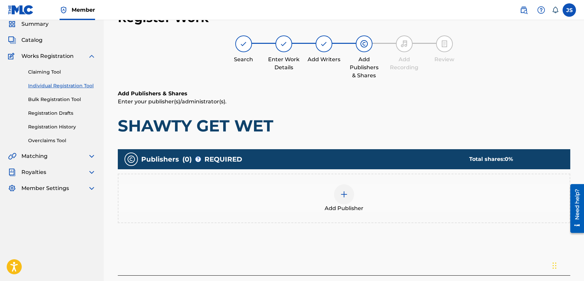
scroll to position [30, 0]
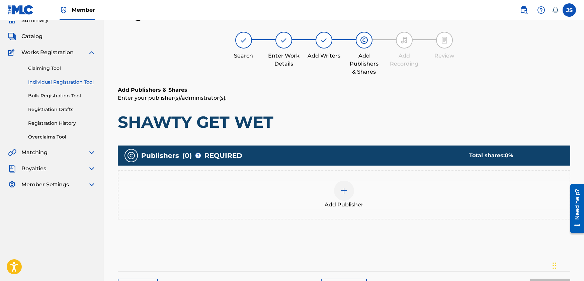
click at [345, 187] on img at bounding box center [344, 191] width 8 height 8
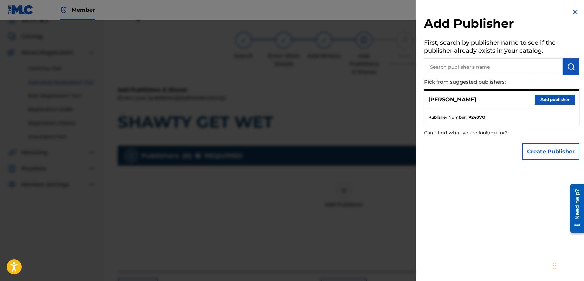
click at [549, 150] on button "Create Publisher" at bounding box center [551, 151] width 57 height 17
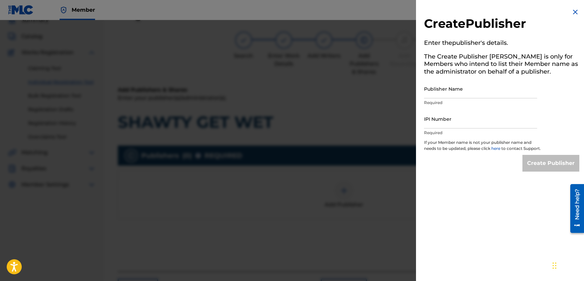
click at [473, 91] on input "Publisher Name" at bounding box center [480, 88] width 113 height 19
type input "JBSM"
click at [464, 122] on input "IPI Number" at bounding box center [480, 118] width 113 height 19
type input "1262888811"
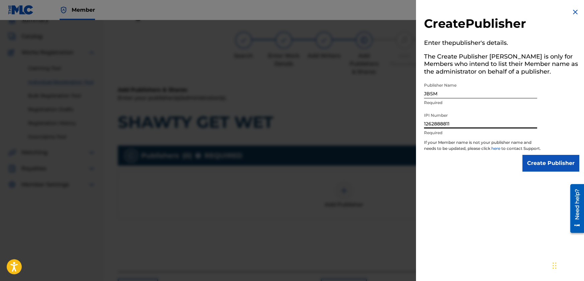
click at [536, 168] on input "Create Publisher" at bounding box center [551, 163] width 57 height 17
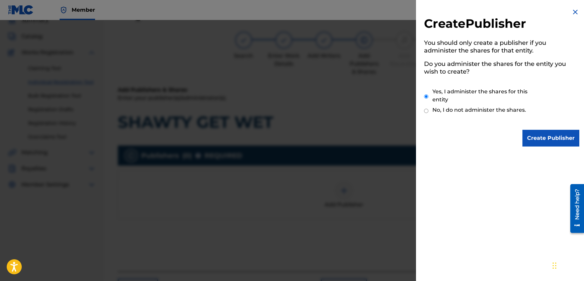
click at [549, 138] on input "Create Publisher" at bounding box center [551, 138] width 57 height 17
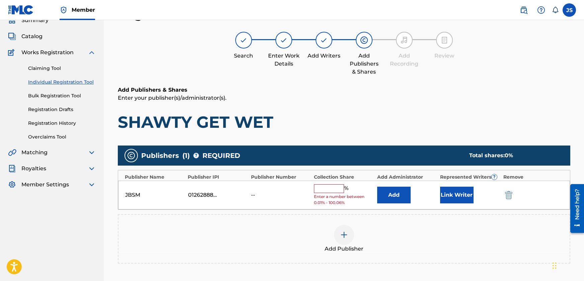
click at [332, 189] on input "text" at bounding box center [329, 188] width 30 height 9
type input "50"
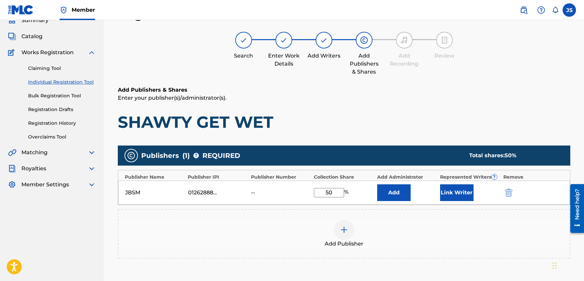
click at [457, 190] on button "Link Writer" at bounding box center [456, 192] width 33 height 17
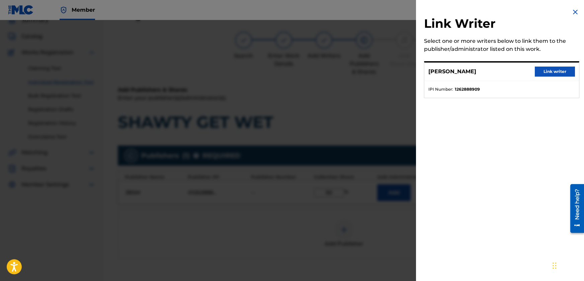
click at [545, 71] on button "Link writer" at bounding box center [555, 72] width 40 height 10
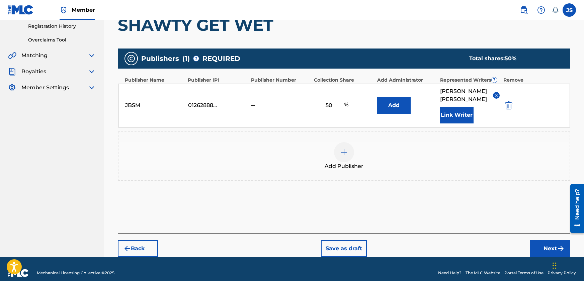
click at [548, 241] on button "Next" at bounding box center [550, 248] width 40 height 17
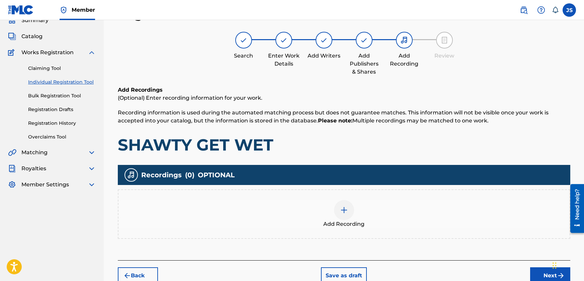
click at [341, 210] on img at bounding box center [344, 210] width 8 height 8
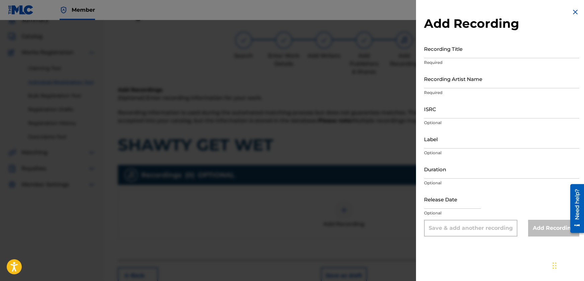
click at [474, 53] on input "Recording Title" at bounding box center [501, 48] width 155 height 19
paste input "SHAWTY GET WET"
type input "SHAWTY GET WET"
click at [481, 81] on input "Recording Artist Name" at bounding box center [501, 78] width 155 height 19
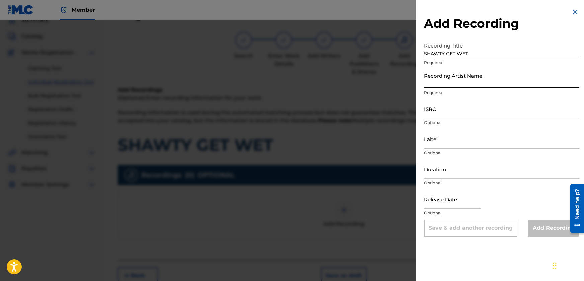
type input "[DEMOGRAPHIC_DATA] [PERSON_NAME]"
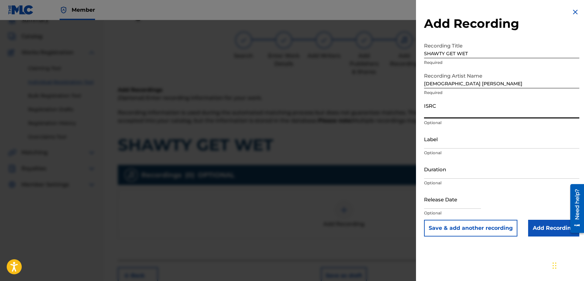
click at [449, 111] on input "ISRC" at bounding box center [501, 108] width 155 height 19
paste input "SE6QE2462589"
type input "SE6QE2462589"
click at [458, 142] on input "Label" at bounding box center [501, 139] width 155 height 19
type input "JBSM"
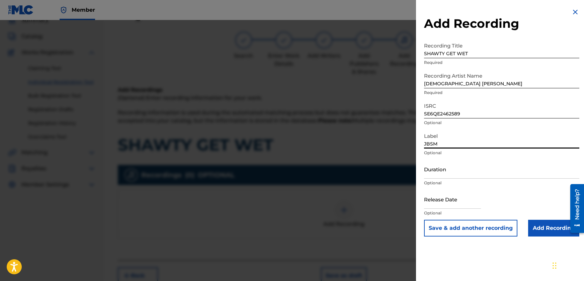
click at [455, 175] on input "Duration" at bounding box center [501, 169] width 155 height 19
drag, startPoint x: 432, startPoint y: 174, endPoint x: 440, endPoint y: 174, distance: 8.4
click at [440, 174] on input "02:42" at bounding box center [501, 169] width 155 height 19
type input "02:06"
click at [469, 206] on input "text" at bounding box center [452, 199] width 57 height 19
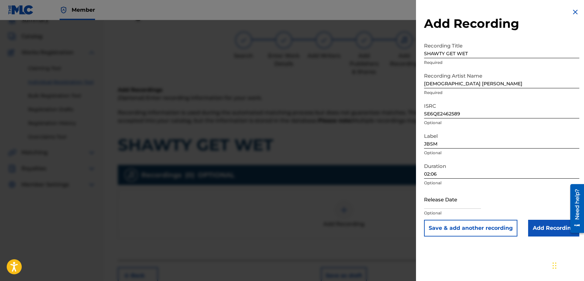
select select "7"
select select "2025"
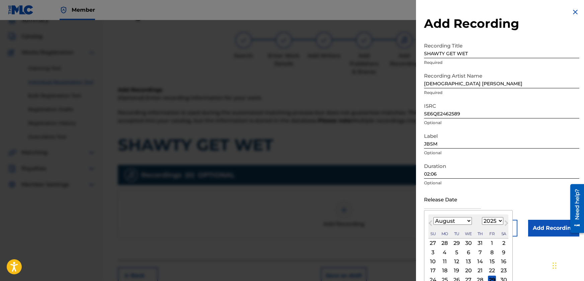
type input "[DATE]"
select select "8"
select select "2024"
click at [511, 196] on div "Release Date [DATE] [DATE] Previous Month Next Month [DATE] January February Ma…" at bounding box center [501, 205] width 155 height 30
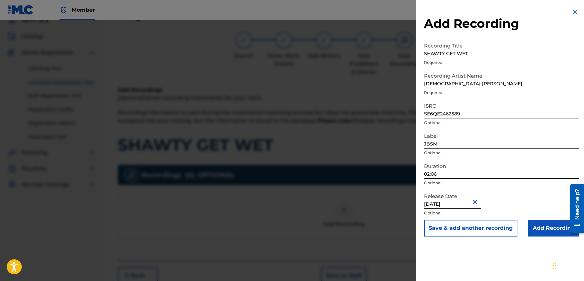
click at [542, 226] on input "Add Recording" at bounding box center [553, 228] width 51 height 17
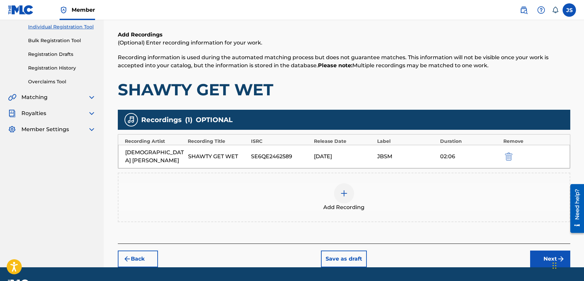
scroll to position [96, 0]
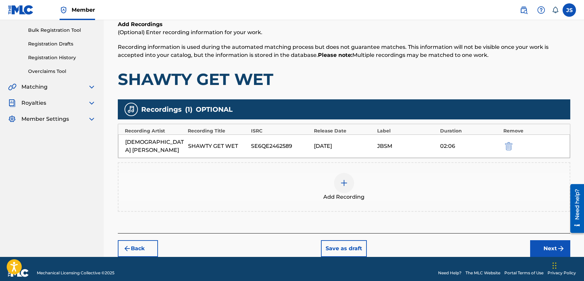
click at [537, 240] on button "Next" at bounding box center [550, 248] width 40 height 17
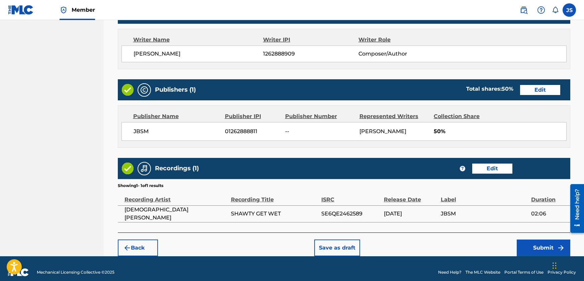
scroll to position [285, 0]
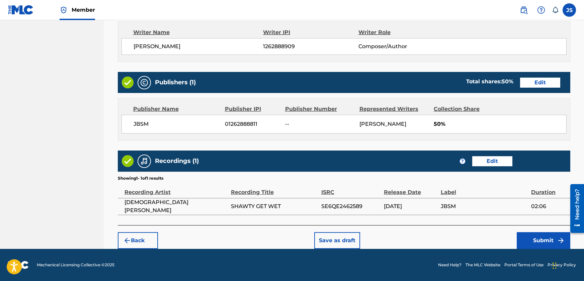
click at [549, 240] on button "Submit" at bounding box center [544, 240] width 54 height 17
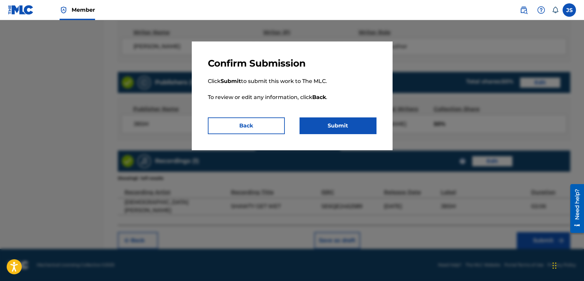
click at [338, 120] on button "Submit" at bounding box center [338, 125] width 77 height 17
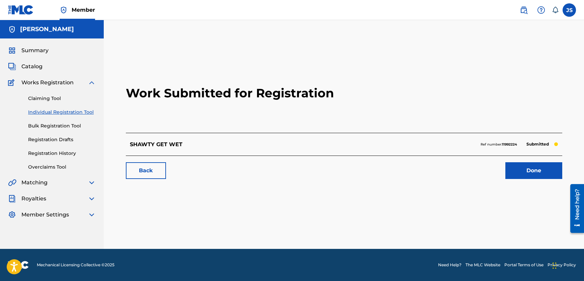
click at [539, 168] on link "Done" at bounding box center [533, 170] width 57 height 17
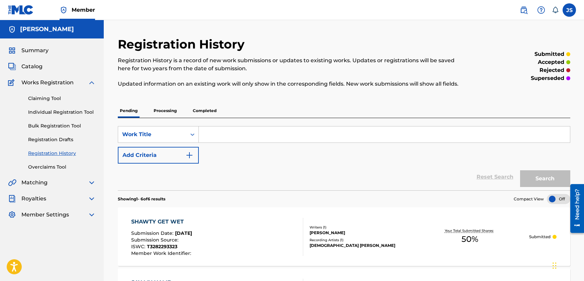
click at [92, 182] on img at bounding box center [92, 183] width 8 height 8
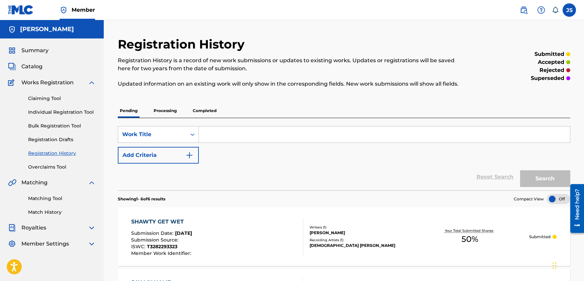
click at [50, 198] on link "Matching Tool" at bounding box center [62, 198] width 68 height 7
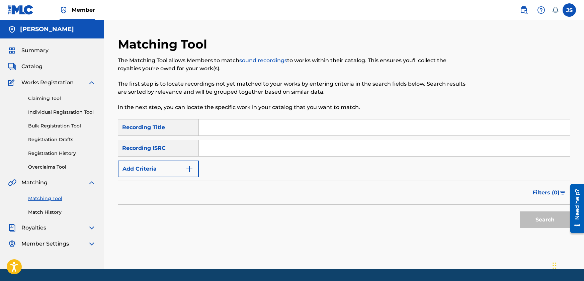
click at [32, 81] on span "Works Registration" at bounding box center [47, 83] width 52 height 8
click at [30, 49] on span "Summary" at bounding box center [34, 51] width 27 height 8
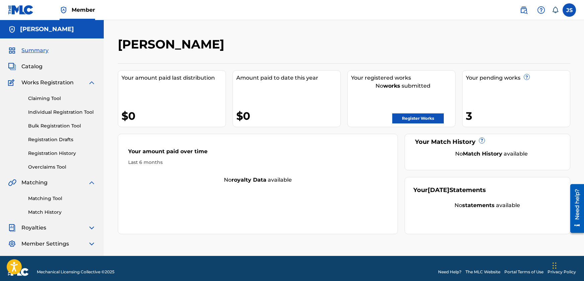
click at [570, 13] on label at bounding box center [569, 9] width 13 height 13
click at [569, 10] on input "JS [PERSON_NAME] [EMAIL_ADDRESS][DOMAIN_NAME] Notification Preferences Profile …" at bounding box center [569, 10] width 0 height 0
click at [424, 44] on div "[PERSON_NAME]" at bounding box center [292, 47] width 348 height 20
click at [66, 10] on img at bounding box center [64, 10] width 8 height 8
click at [572, 10] on label at bounding box center [569, 9] width 13 height 13
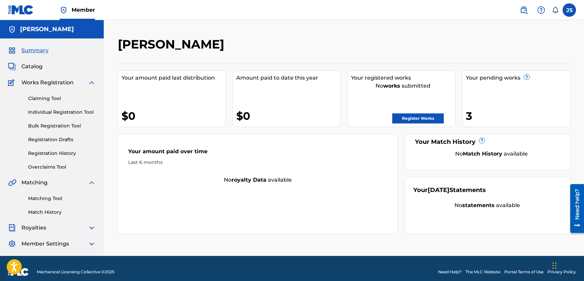
click at [569, 10] on input "JS [PERSON_NAME] [EMAIL_ADDRESS][DOMAIN_NAME] Notification Preferences Profile …" at bounding box center [569, 10] width 0 height 0
click at [506, 94] on p "Log out" at bounding box center [505, 95] width 16 height 6
click at [569, 10] on input "JS [PERSON_NAME] [EMAIL_ADDRESS][DOMAIN_NAME] Notification Preferences Profile …" at bounding box center [569, 10] width 0 height 0
